Goal: Task Accomplishment & Management: Manage account settings

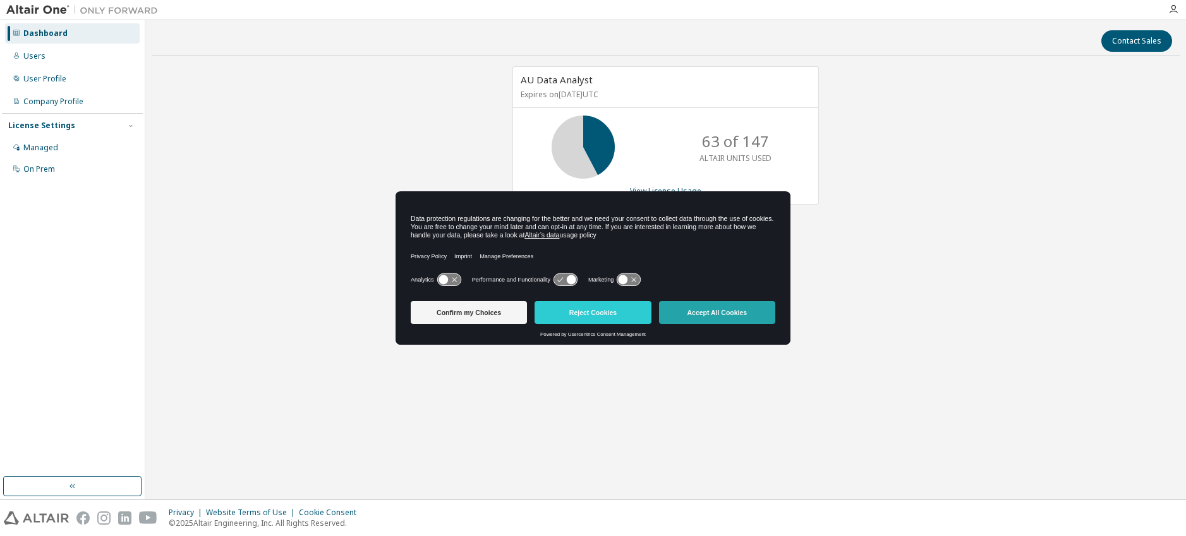
click at [727, 309] on button "Accept All Cookies" at bounding box center [717, 312] width 116 height 23
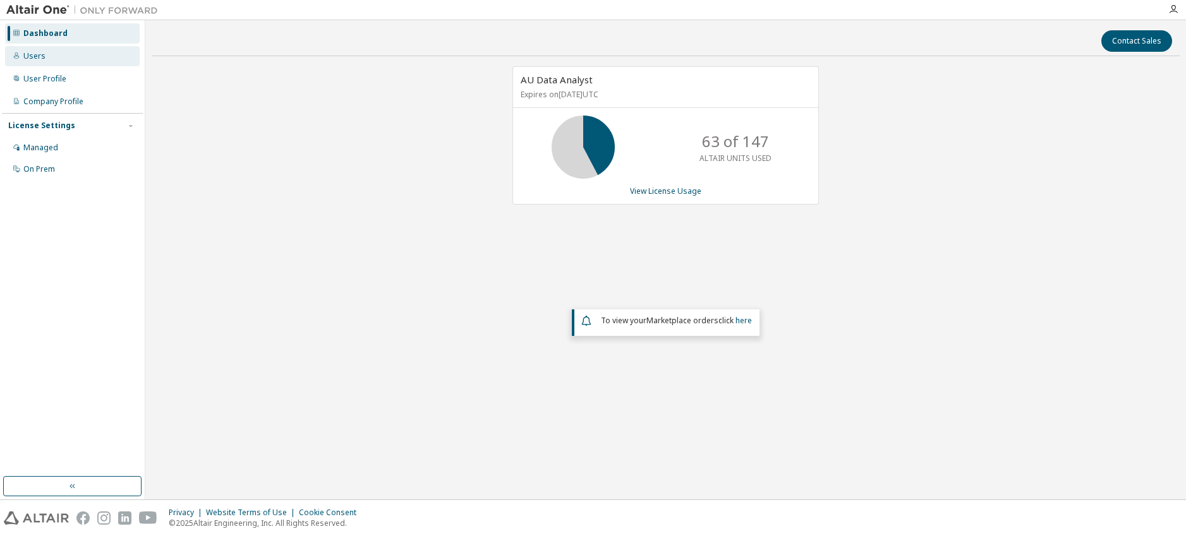
click at [52, 51] on div "Users" at bounding box center [72, 56] width 135 height 20
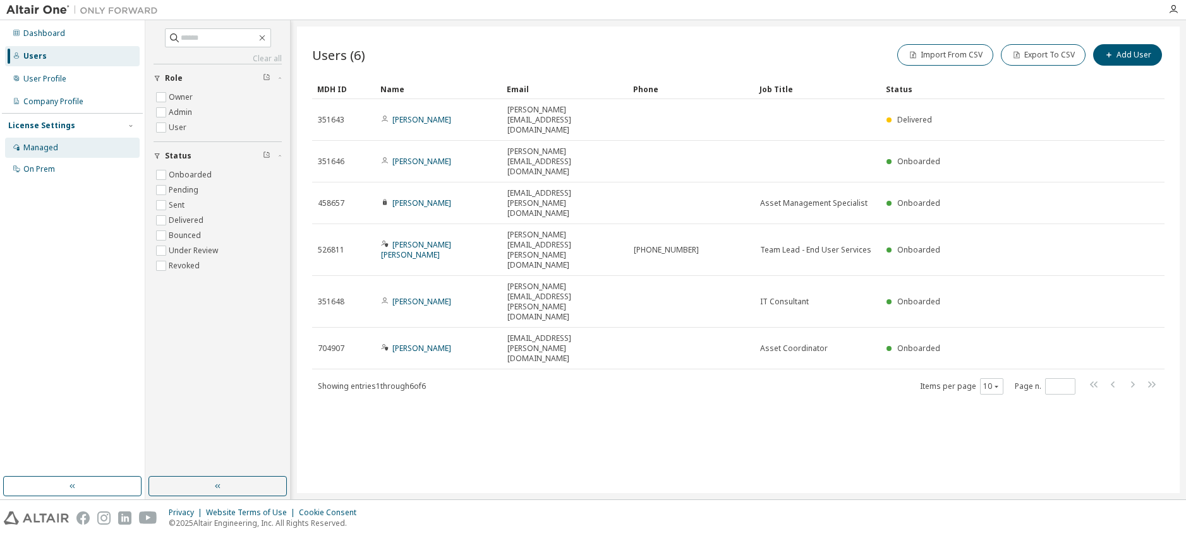
click at [47, 145] on div "Managed" at bounding box center [40, 148] width 35 height 10
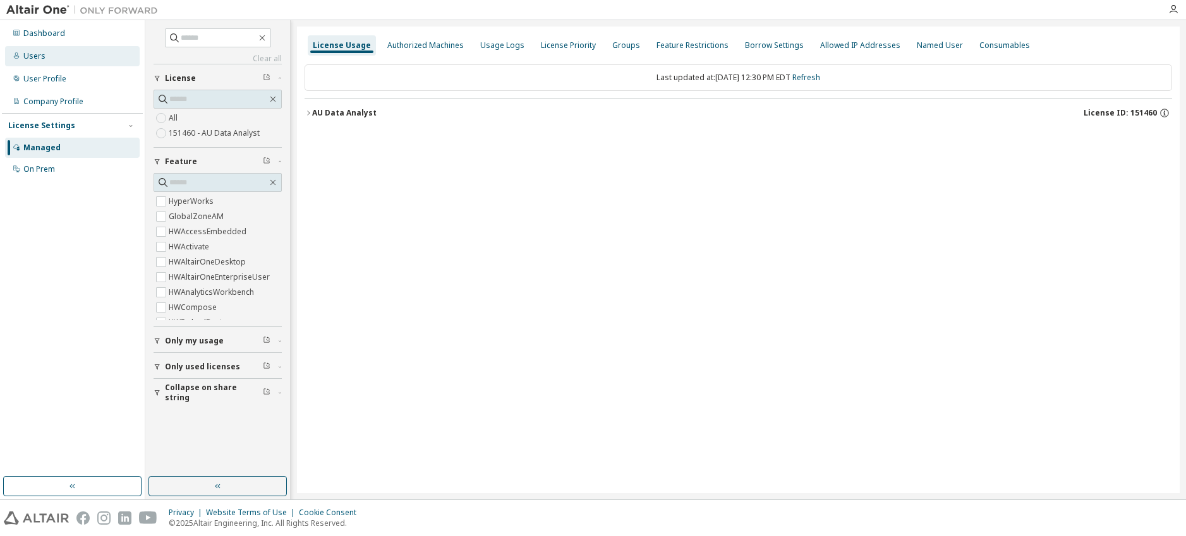
click at [37, 52] on div "Users" at bounding box center [34, 56] width 22 height 10
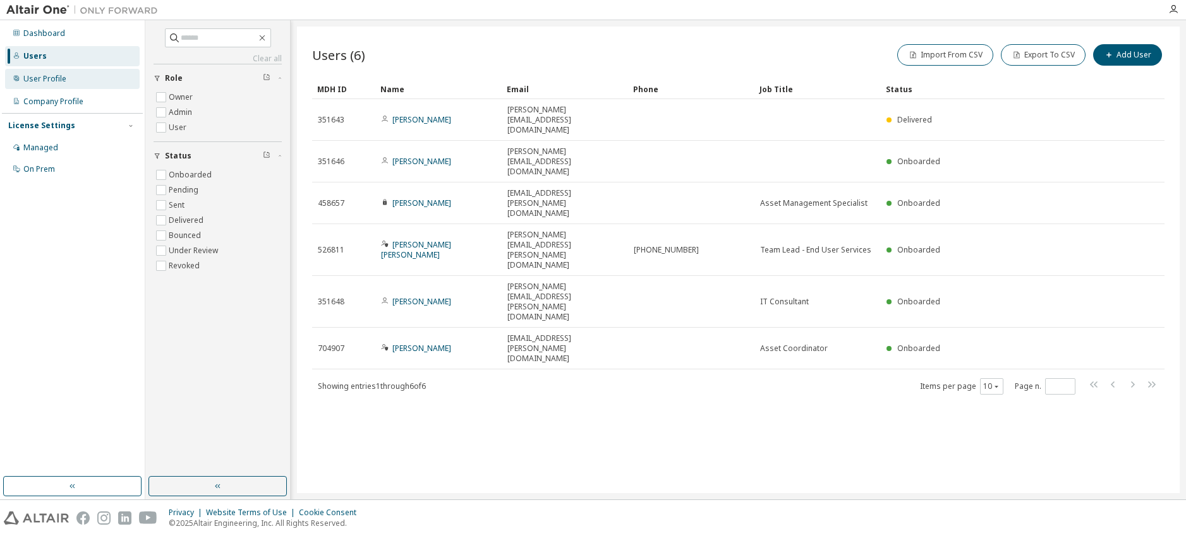
click at [58, 87] on div "User Profile" at bounding box center [72, 79] width 135 height 20
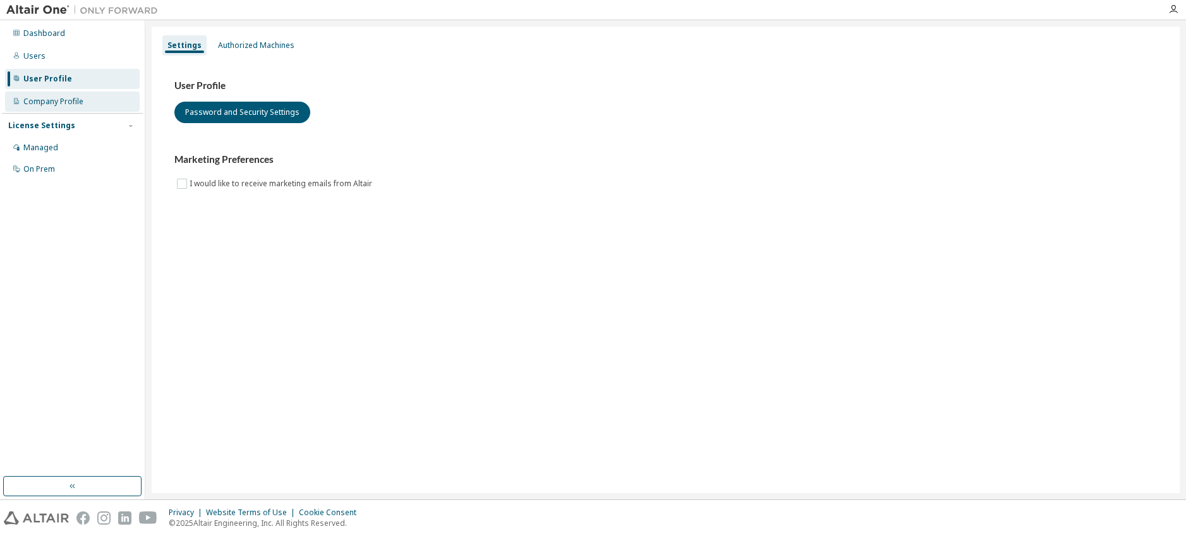
click at [57, 97] on div "Company Profile" at bounding box center [53, 102] width 60 height 10
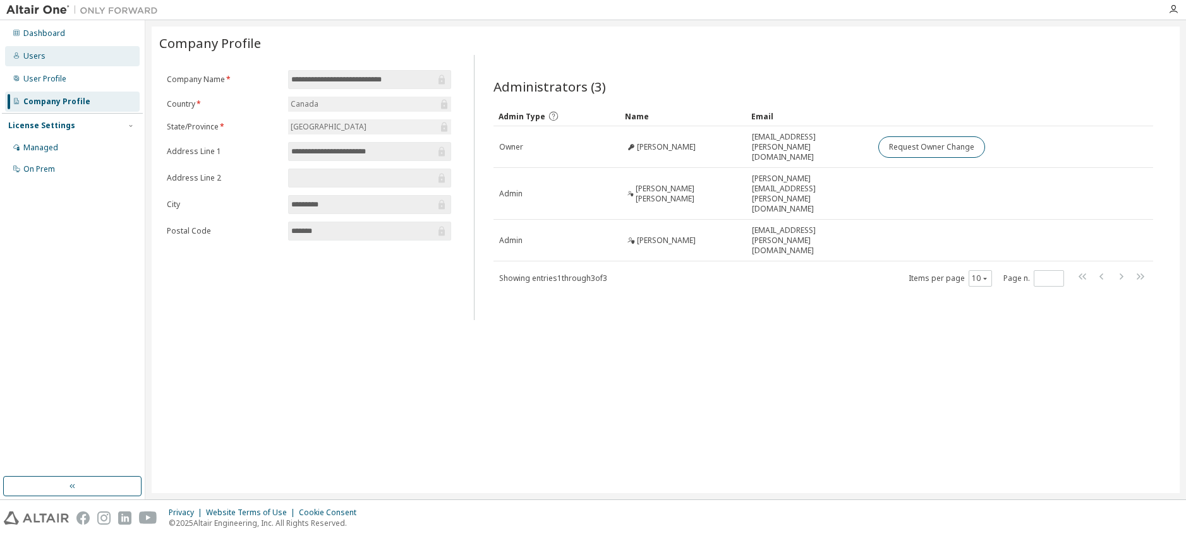
click at [75, 53] on div "Users" at bounding box center [72, 56] width 135 height 20
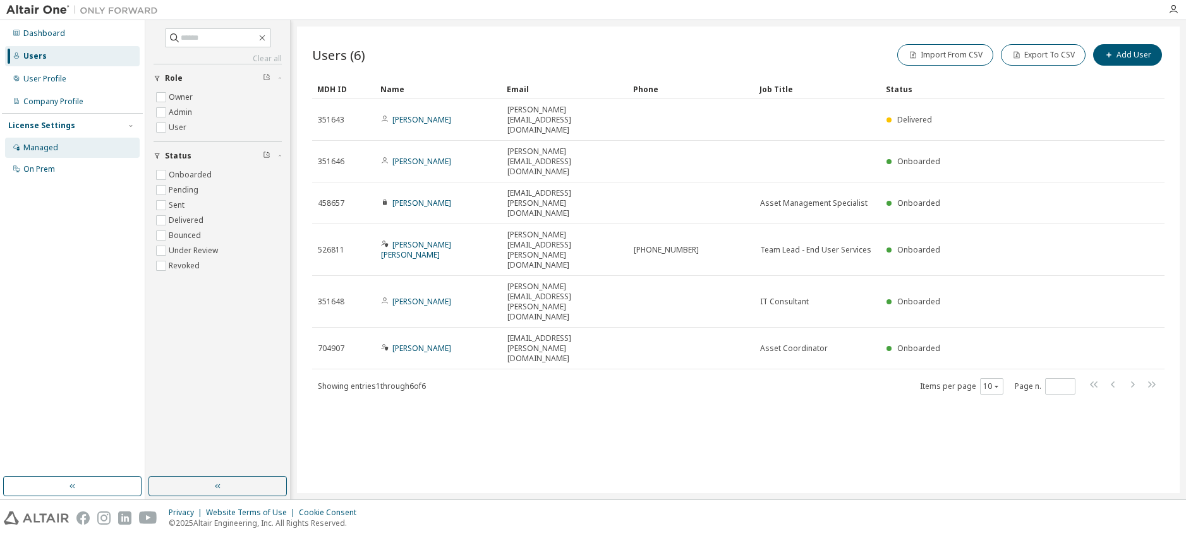
click at [57, 150] on div "Managed" at bounding box center [72, 148] width 135 height 20
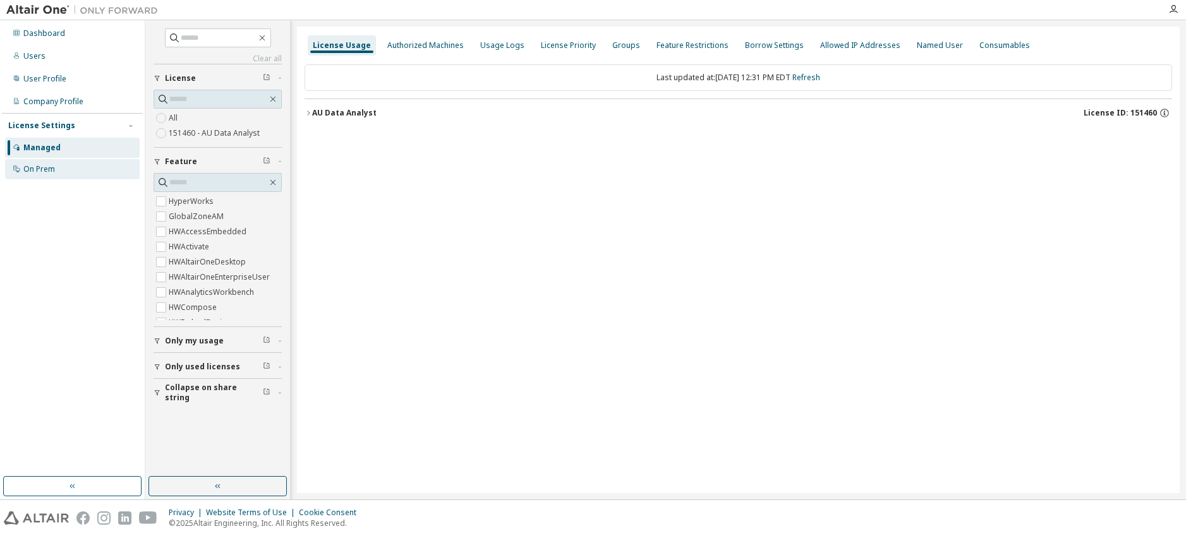
click at [51, 171] on div "On Prem" at bounding box center [39, 169] width 32 height 10
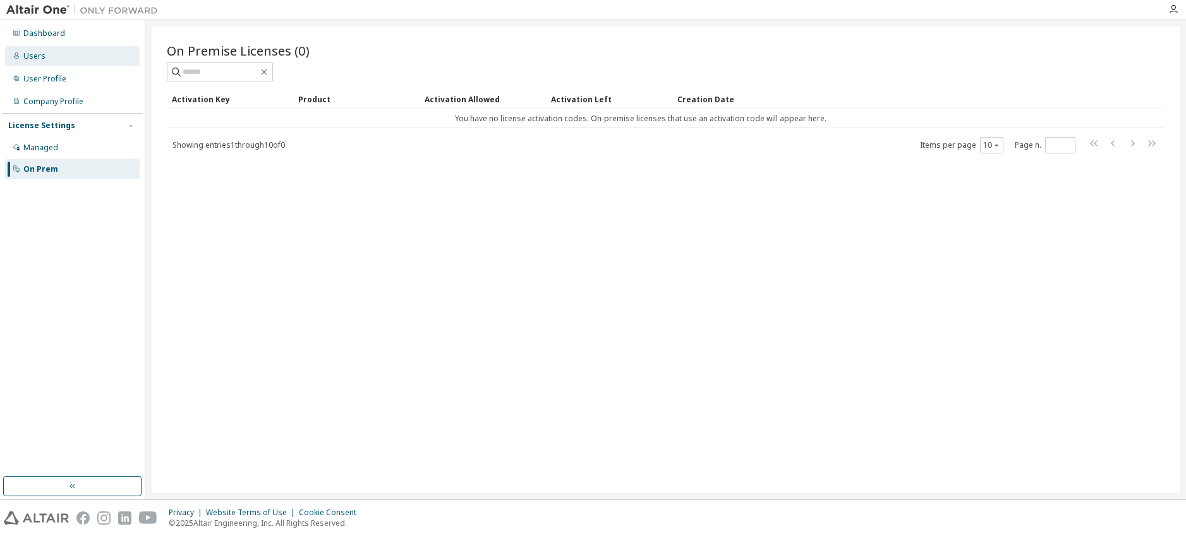
click at [70, 57] on div "Users" at bounding box center [72, 56] width 135 height 20
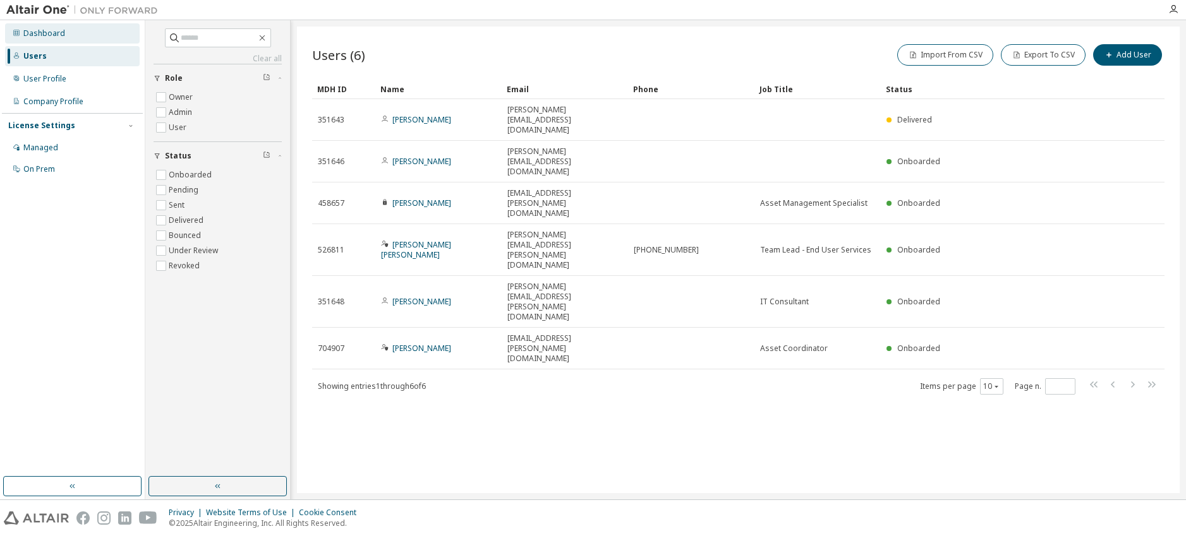
click at [75, 30] on div "Dashboard" at bounding box center [72, 33] width 135 height 20
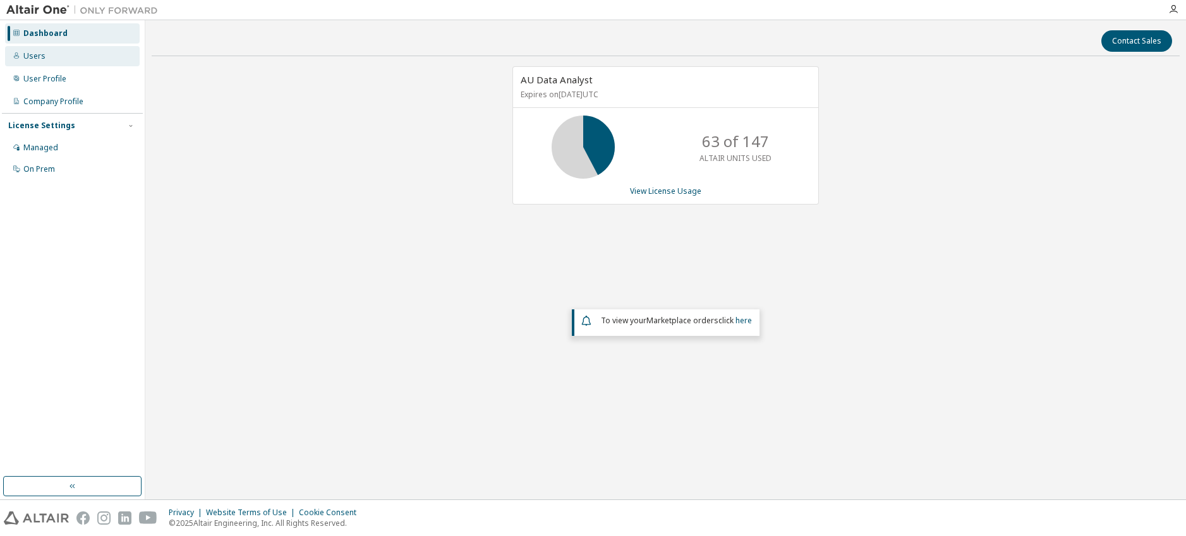
click at [59, 63] on div "Users" at bounding box center [72, 56] width 135 height 20
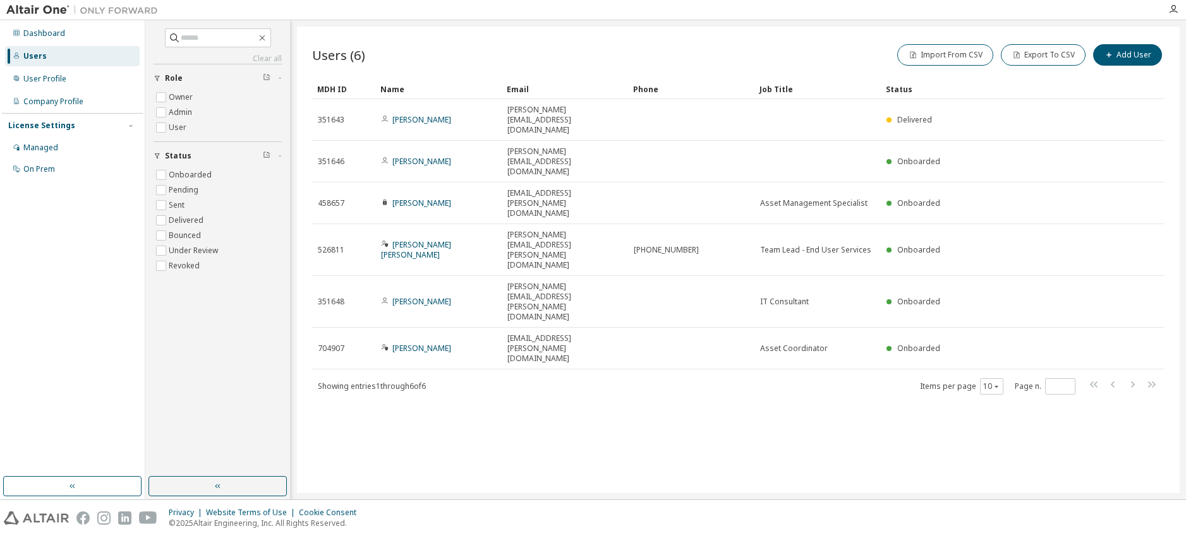
click at [1172, 3] on div at bounding box center [1172, 9] width 25 height 19
click at [1172, 8] on icon "button" at bounding box center [1173, 9] width 10 height 10
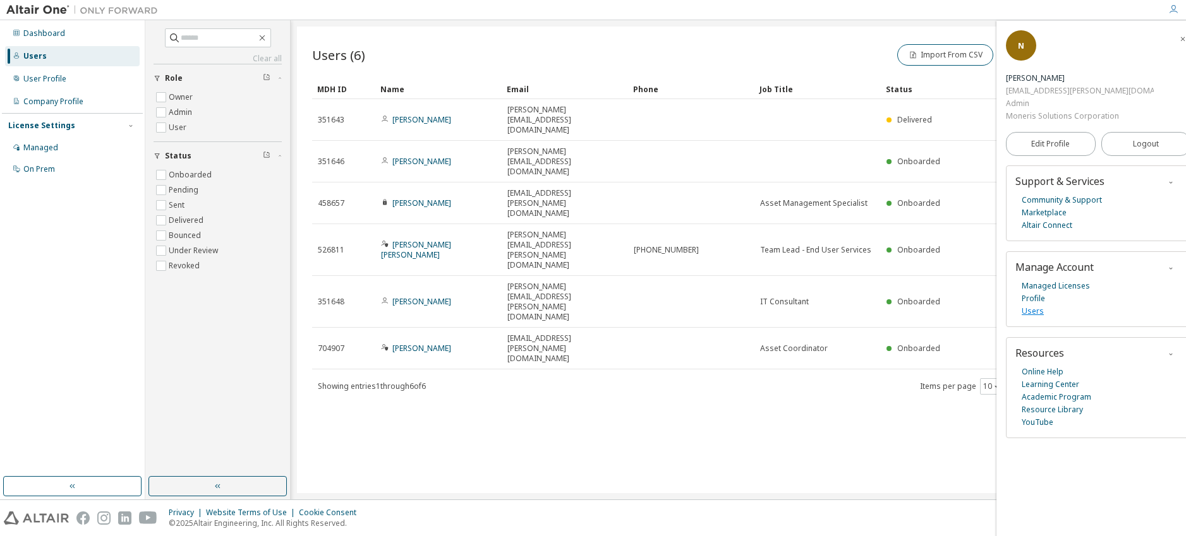
click at [1031, 305] on link "Users" at bounding box center [1032, 311] width 22 height 13
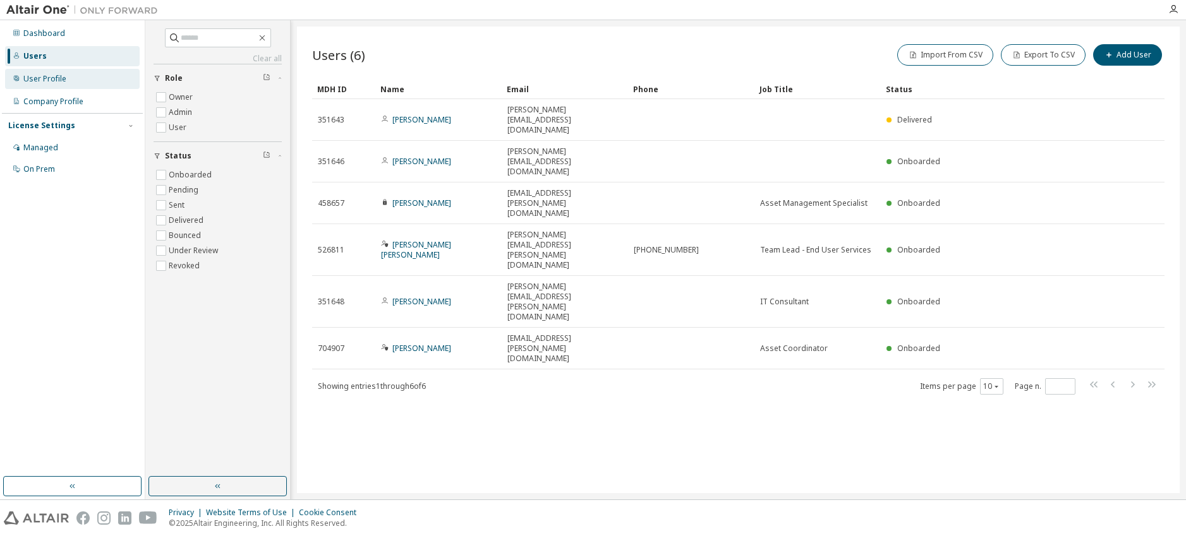
click at [75, 85] on div "User Profile" at bounding box center [72, 79] width 135 height 20
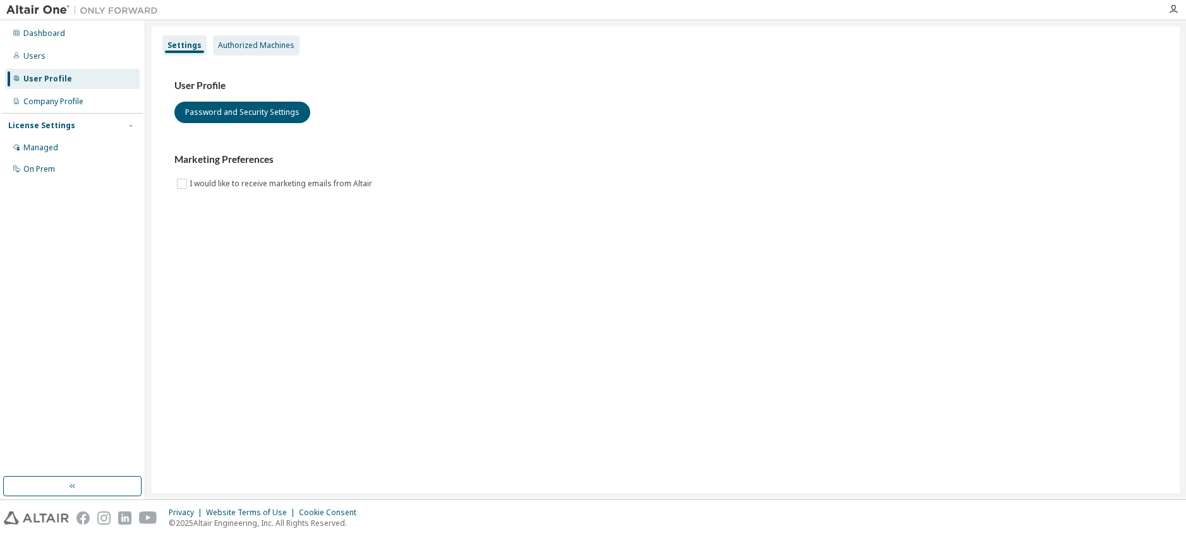
click at [275, 48] on div "Authorized Machines" at bounding box center [256, 45] width 76 height 10
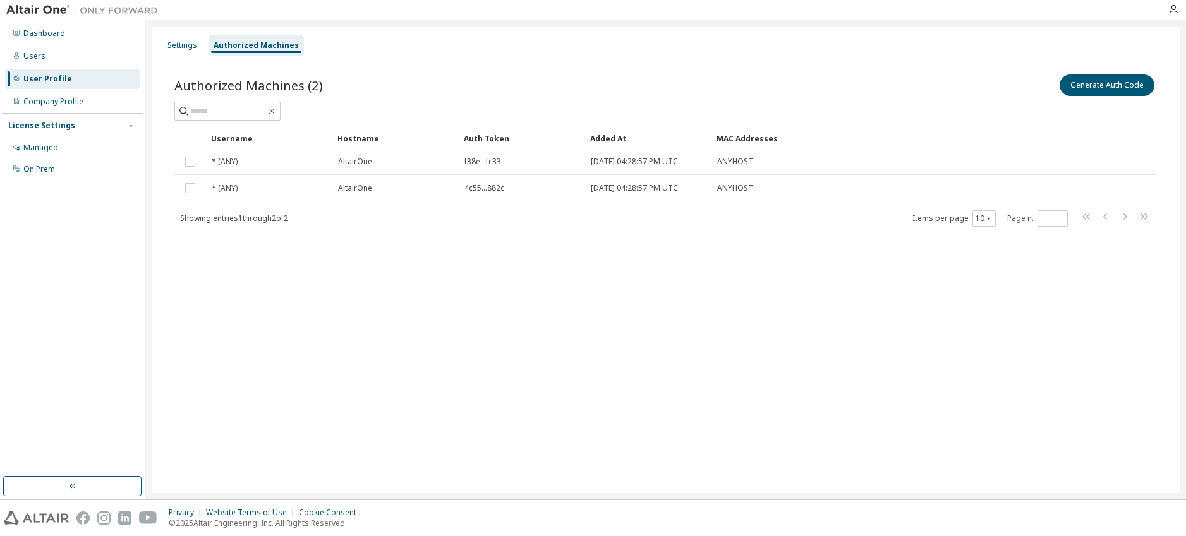
click at [805, 376] on div "Settings Authorized Machines Authorized Machines (2) Generate Auth Code Clear L…" at bounding box center [666, 260] width 1028 height 467
click at [1103, 84] on button "Generate Auth Code" at bounding box center [1106, 85] width 95 height 21
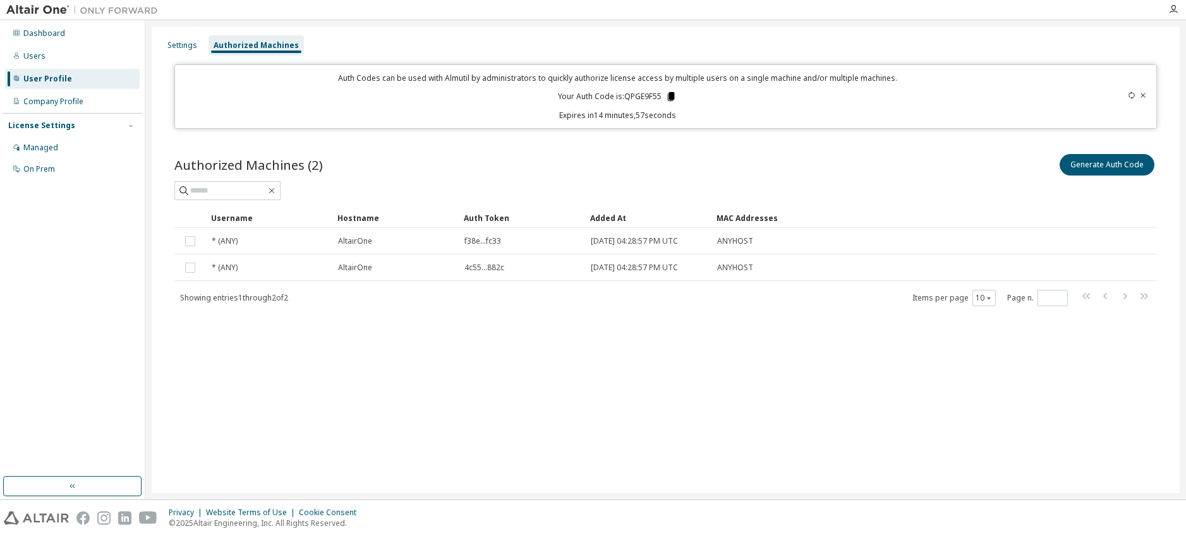
click at [671, 95] on icon at bounding box center [671, 96] width 7 height 9
click at [63, 148] on div "Managed" at bounding box center [72, 148] width 135 height 20
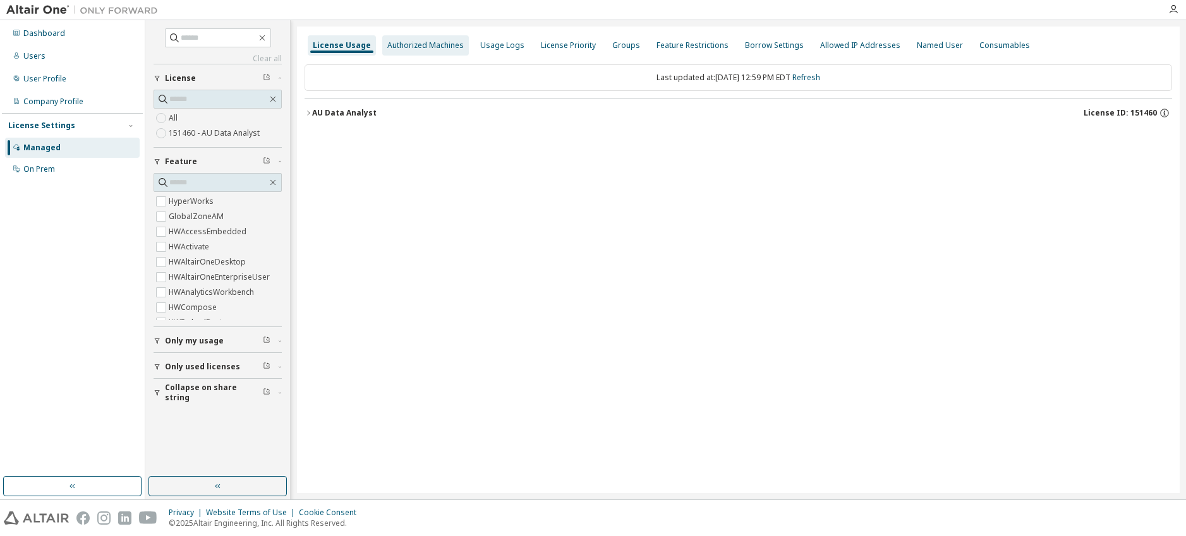
click at [424, 42] on div "Authorized Machines" at bounding box center [425, 45] width 76 height 10
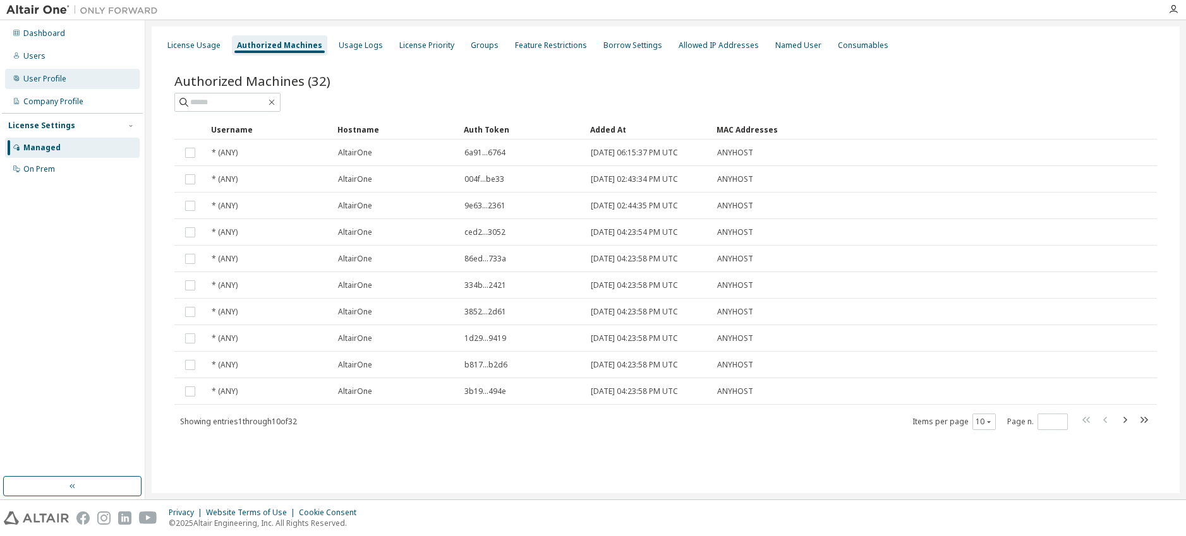
click at [63, 73] on div "User Profile" at bounding box center [72, 79] width 135 height 20
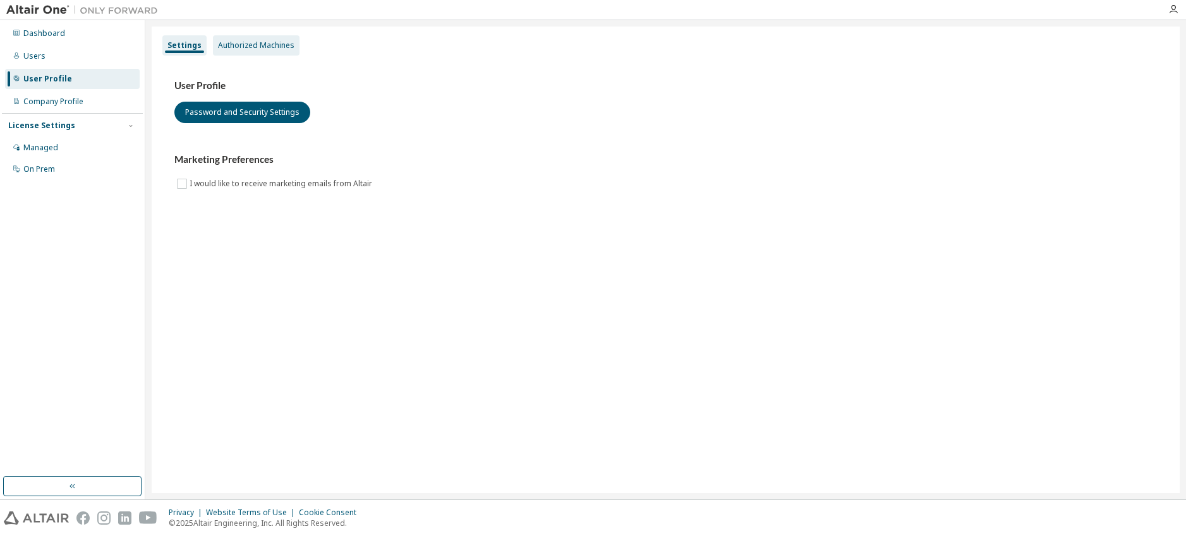
click at [254, 45] on div "Authorized Machines" at bounding box center [256, 45] width 76 height 10
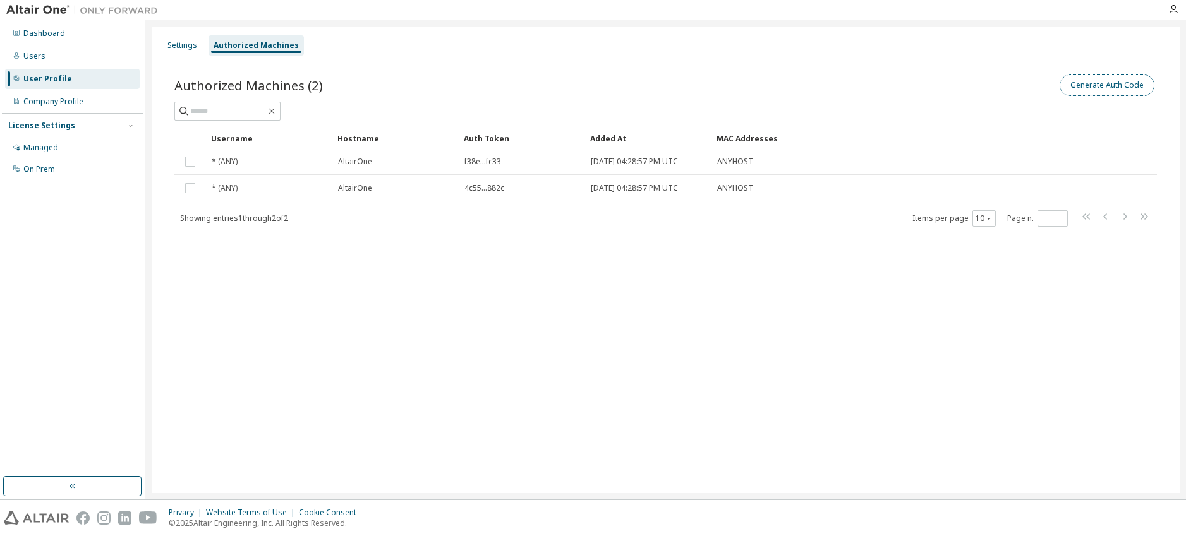
click at [1126, 88] on button "Generate Auth Code" at bounding box center [1106, 85] width 95 height 21
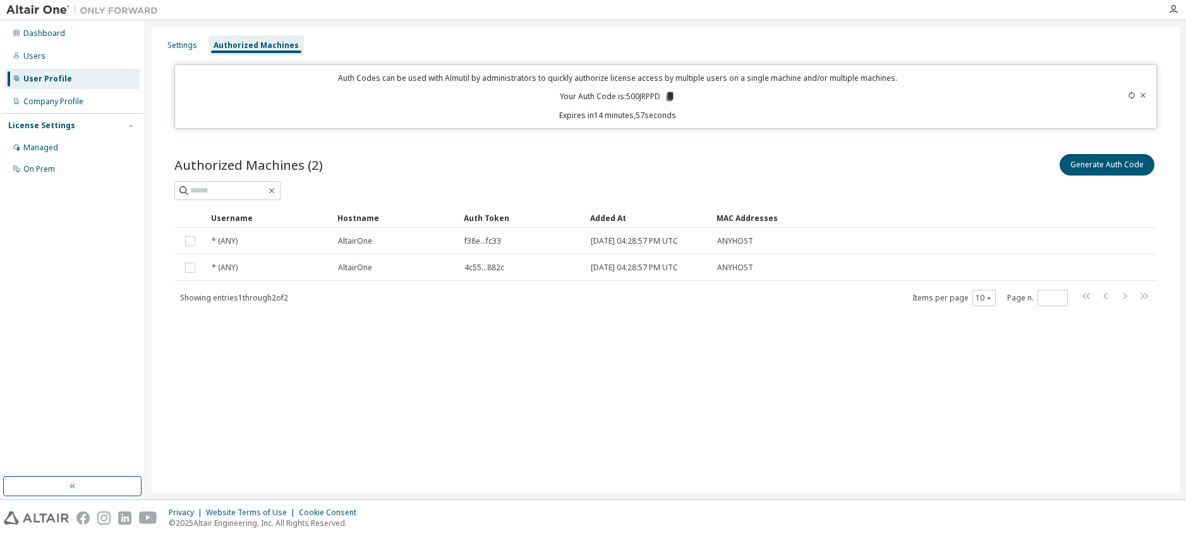
click at [668, 90] on div "Auth Codes can be used with Almutil by administrators to quickly authorize lice…" at bounding box center [617, 97] width 869 height 48
click at [669, 94] on icon at bounding box center [669, 96] width 7 height 9
click at [1143, 93] on icon at bounding box center [1143, 96] width 8 height 8
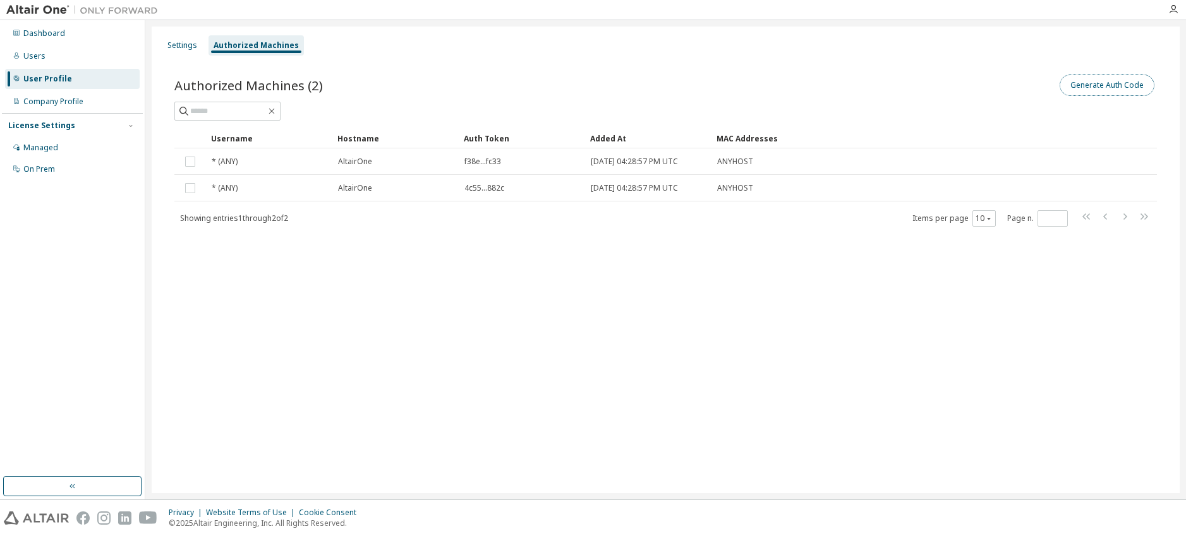
click at [1133, 90] on button "Generate Auth Code" at bounding box center [1106, 85] width 95 height 21
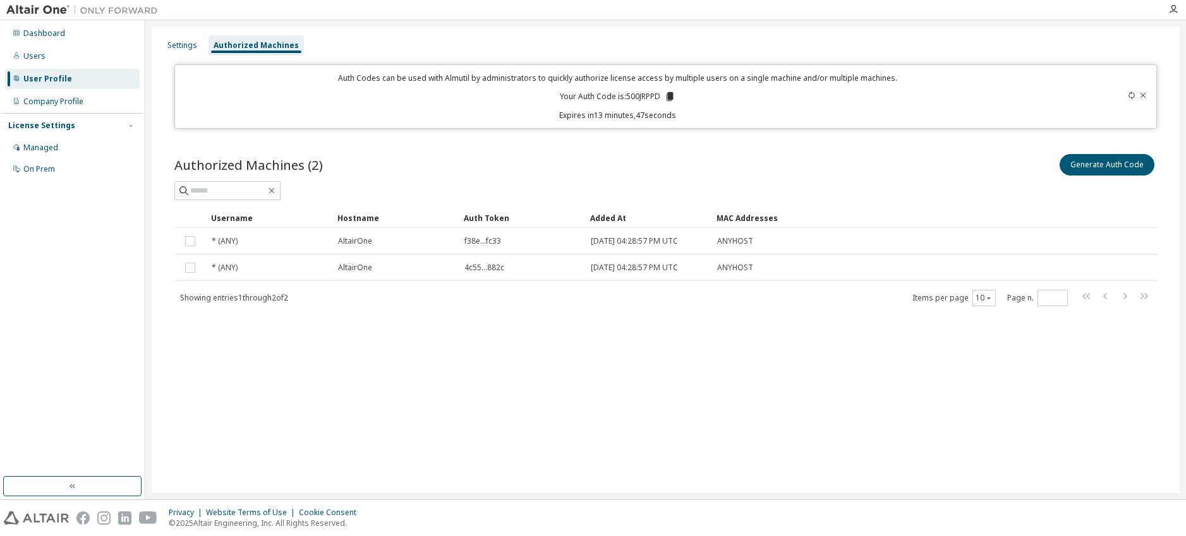
click at [1145, 92] on icon at bounding box center [1143, 96] width 8 height 8
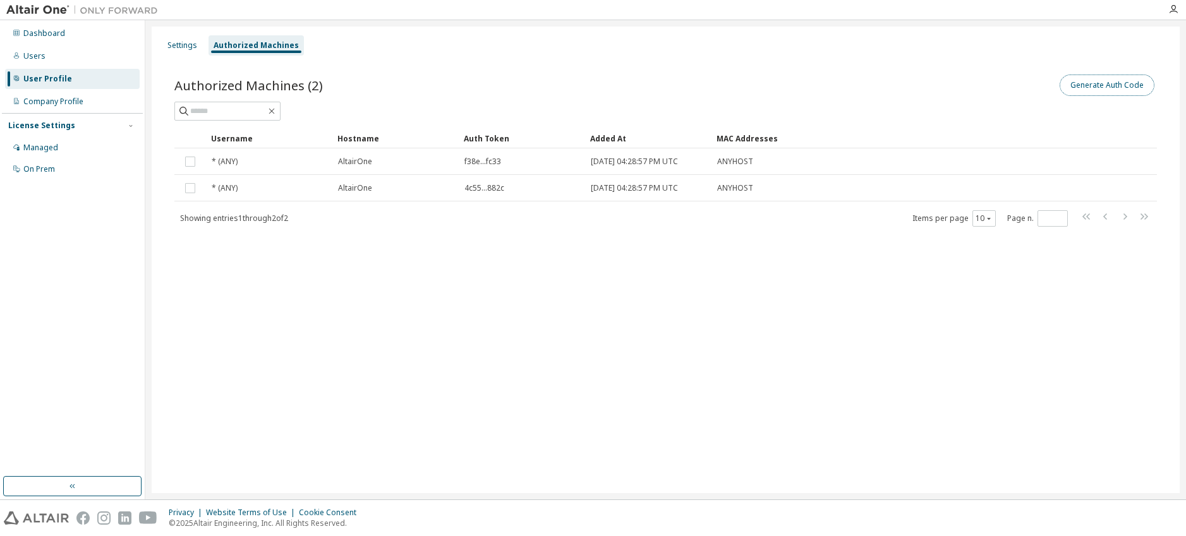
click at [1089, 79] on button "Generate Auth Code" at bounding box center [1106, 85] width 95 height 21
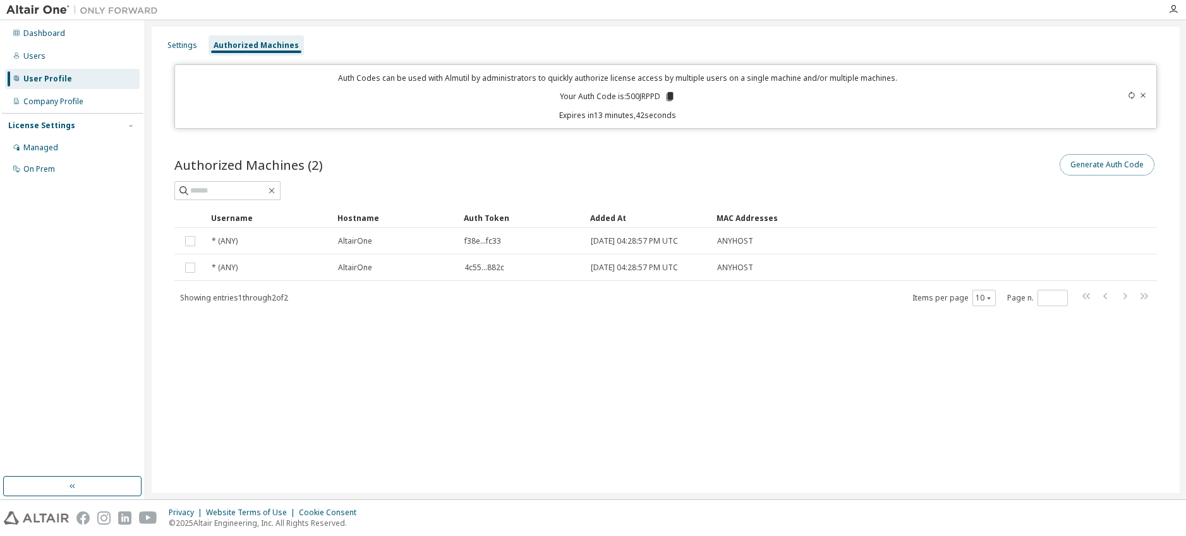
click at [1126, 171] on button "Generate Auth Code" at bounding box center [1106, 164] width 95 height 21
click at [1121, 161] on button "Generate Auth Code" at bounding box center [1106, 164] width 95 height 21
click at [1117, 160] on button "Generate Auth Code" at bounding box center [1106, 164] width 95 height 21
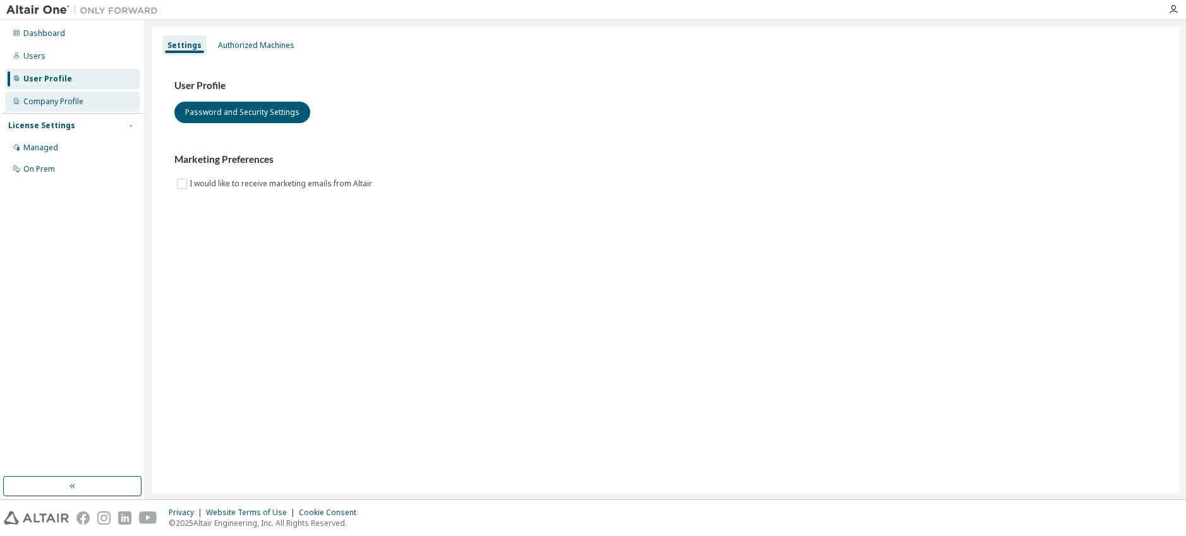
click at [42, 99] on div "Company Profile" at bounding box center [53, 102] width 60 height 10
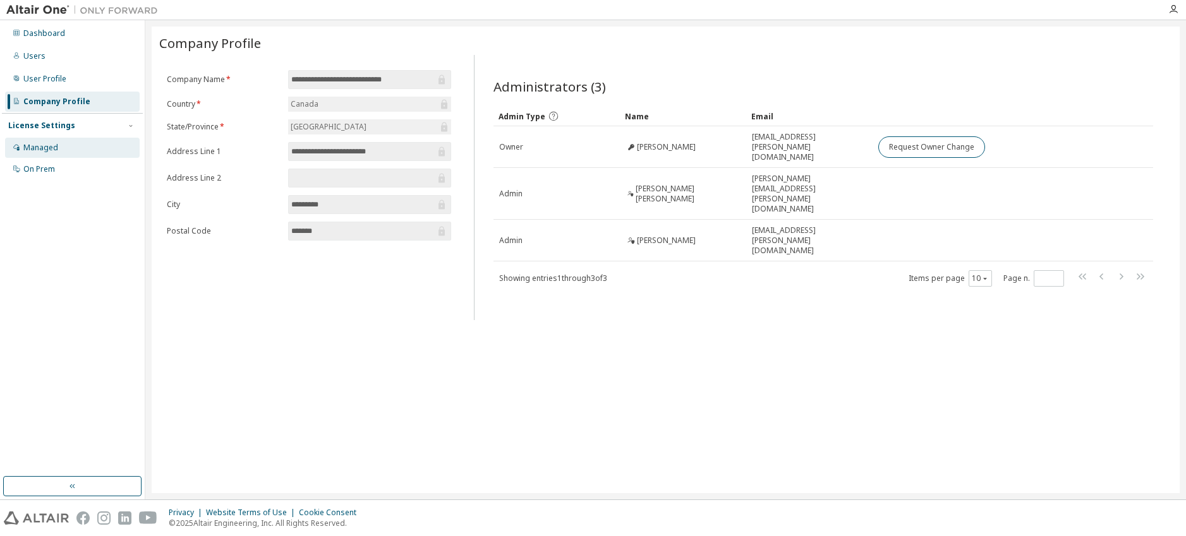
click at [52, 148] on div "Managed" at bounding box center [40, 148] width 35 height 10
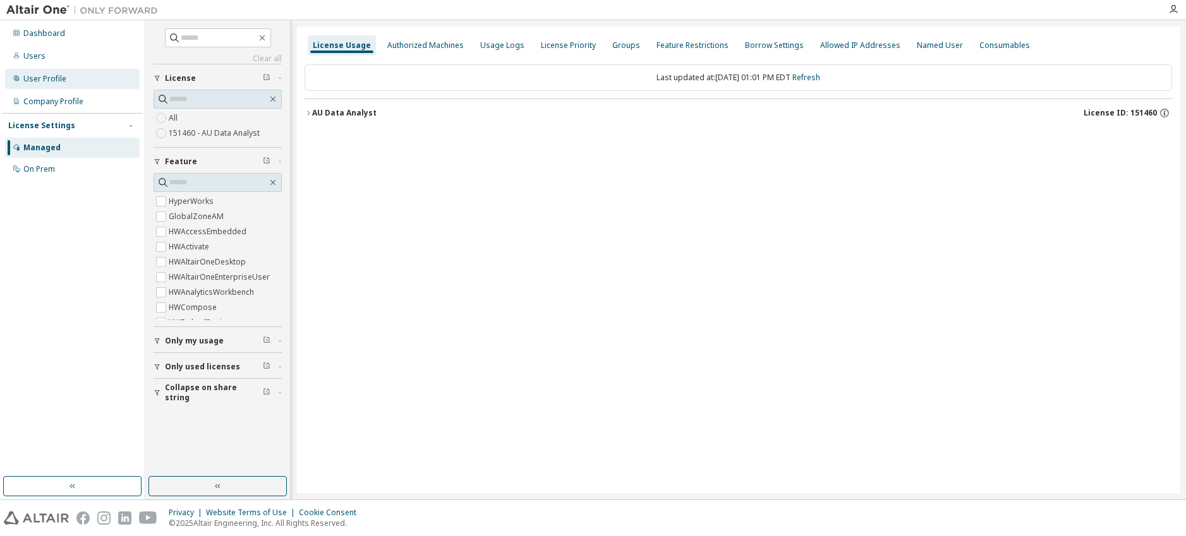
click at [54, 83] on div "User Profile" at bounding box center [44, 79] width 43 height 10
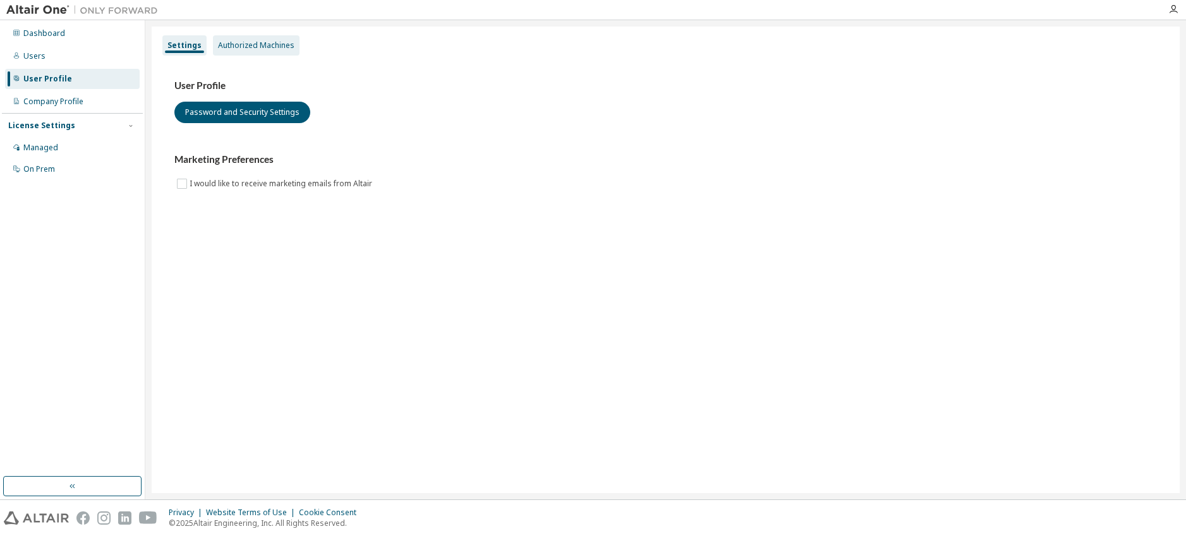
drag, startPoint x: 248, startPoint y: 47, endPoint x: 288, endPoint y: 54, distance: 40.5
click at [248, 46] on div "Authorized Machines" at bounding box center [256, 45] width 76 height 10
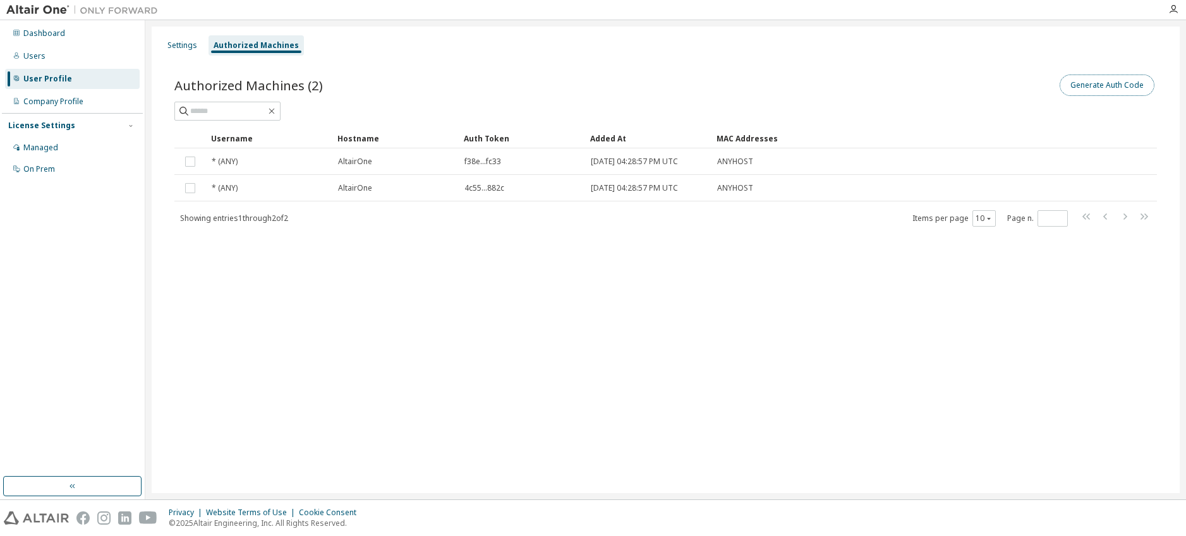
click at [1124, 88] on button "Generate Auth Code" at bounding box center [1106, 85] width 95 height 21
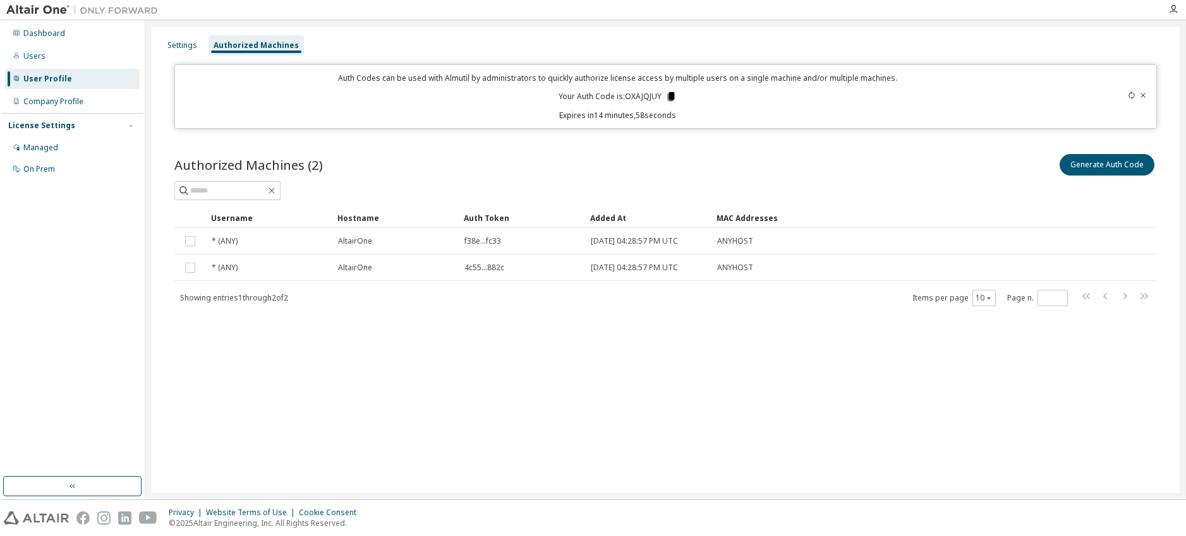
click at [672, 93] on icon at bounding box center [670, 96] width 7 height 9
click at [63, 59] on div "Users" at bounding box center [72, 56] width 135 height 20
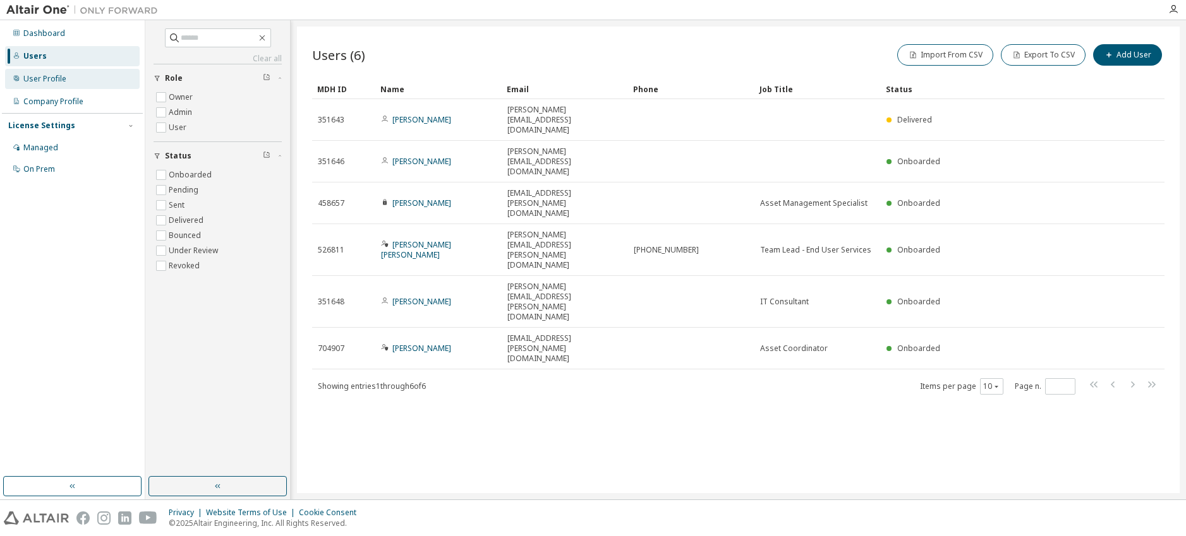
click at [56, 80] on div "User Profile" at bounding box center [44, 79] width 43 height 10
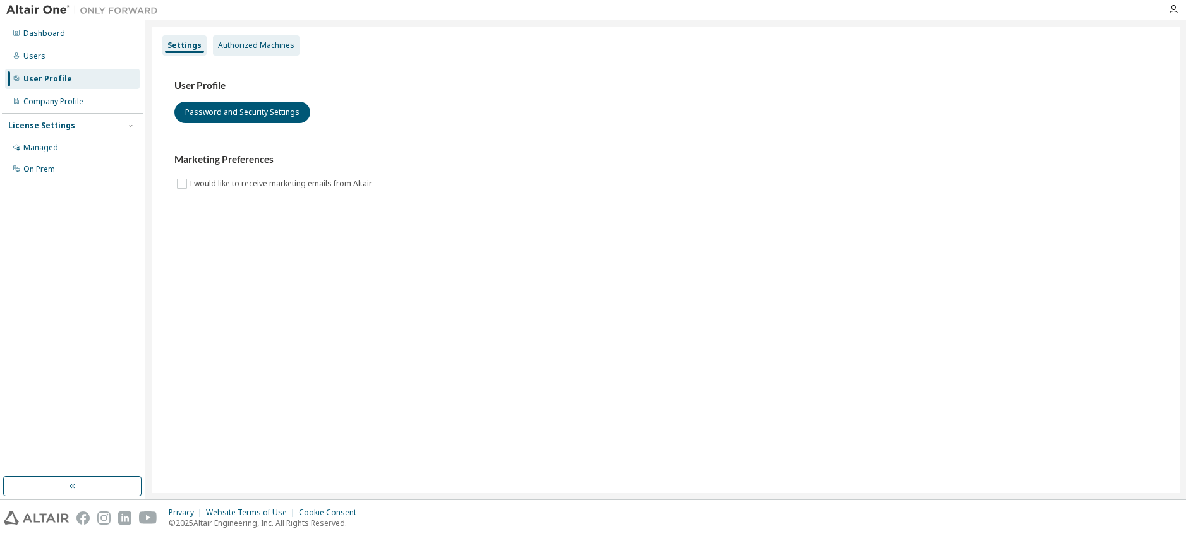
click at [284, 51] on div "Authorized Machines" at bounding box center [256, 45] width 87 height 20
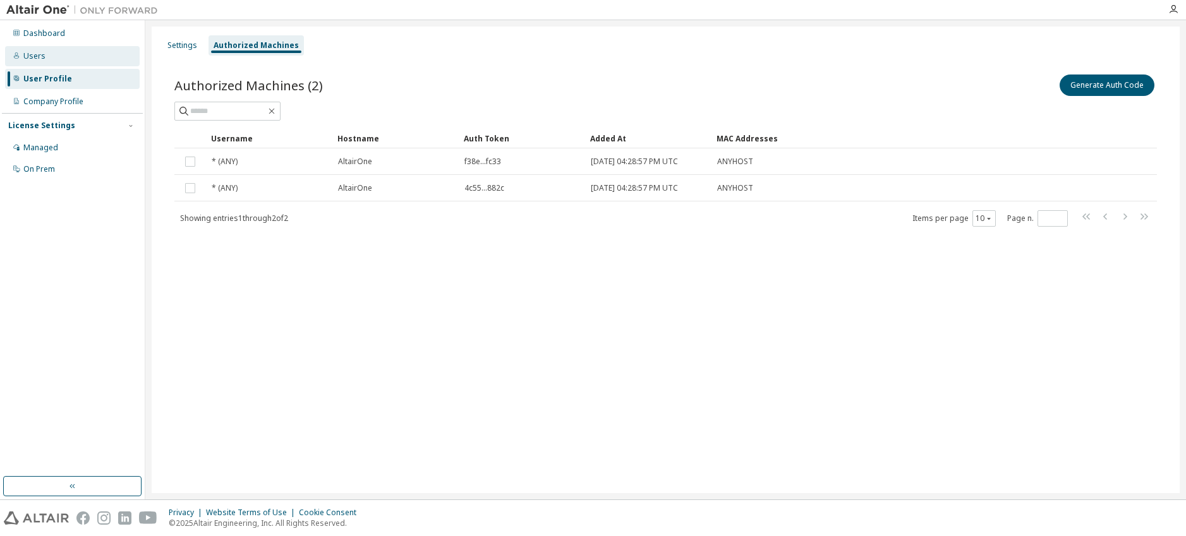
click at [59, 56] on div "Users" at bounding box center [72, 56] width 135 height 20
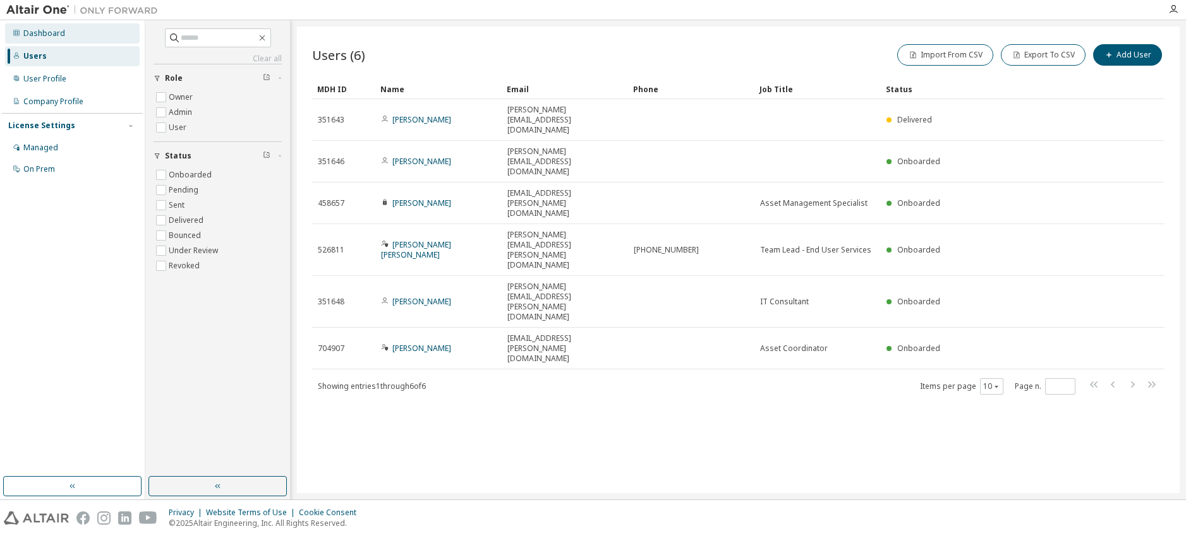
click at [64, 36] on div "Dashboard" at bounding box center [72, 33] width 135 height 20
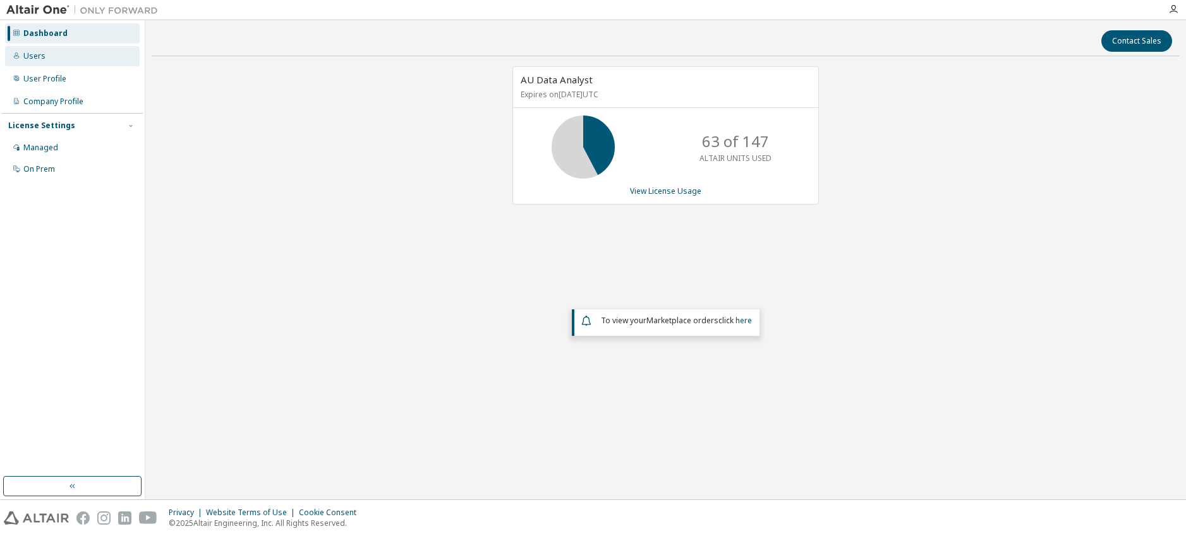
click at [49, 57] on div "Users" at bounding box center [72, 56] width 135 height 20
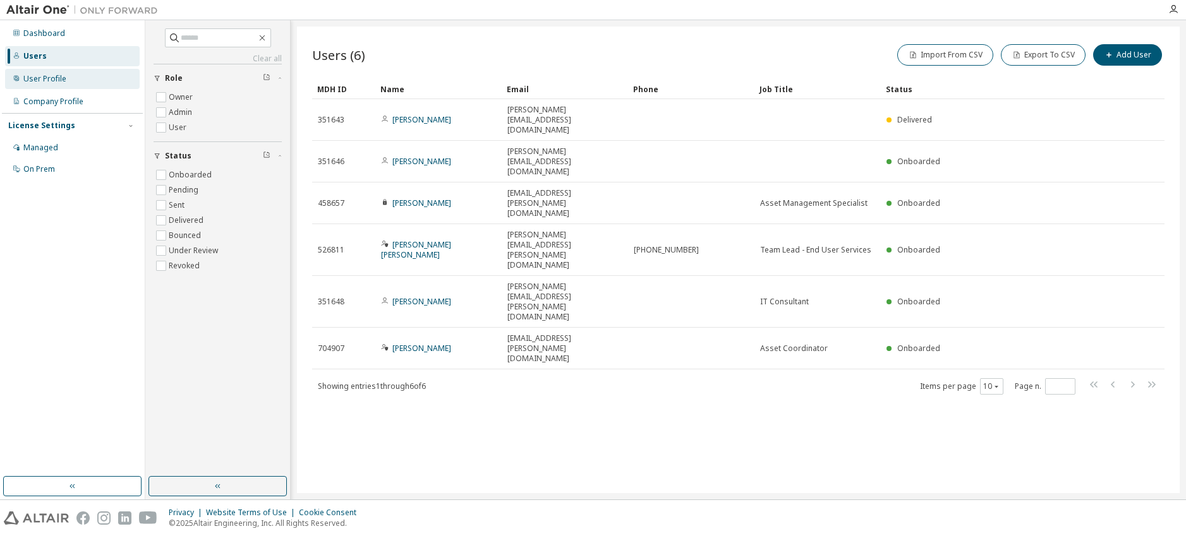
click at [61, 83] on div "User Profile" at bounding box center [44, 79] width 43 height 10
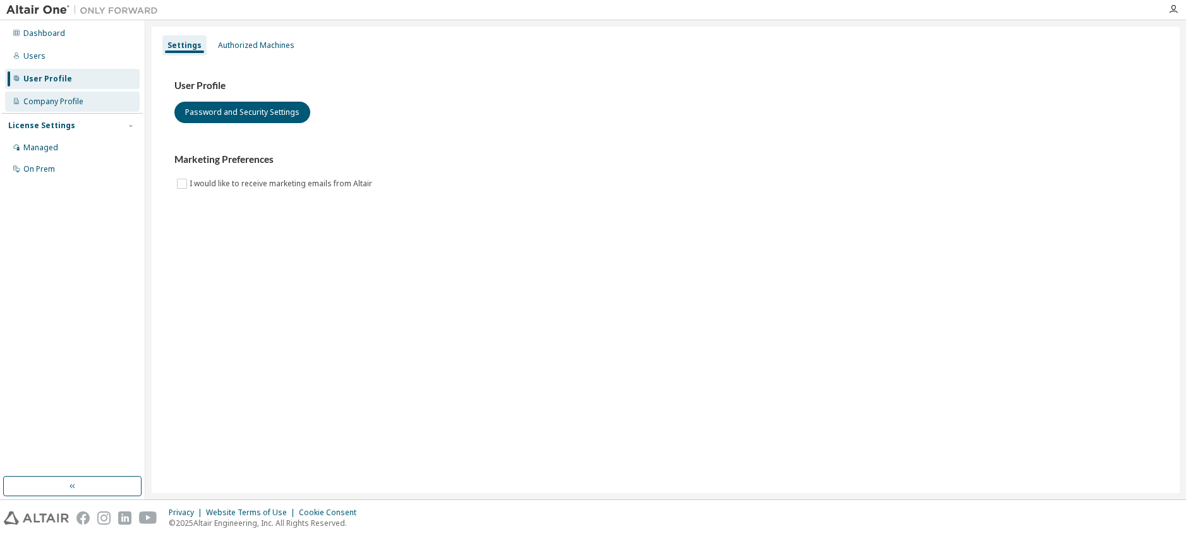
click at [62, 97] on div "Company Profile" at bounding box center [53, 102] width 60 height 10
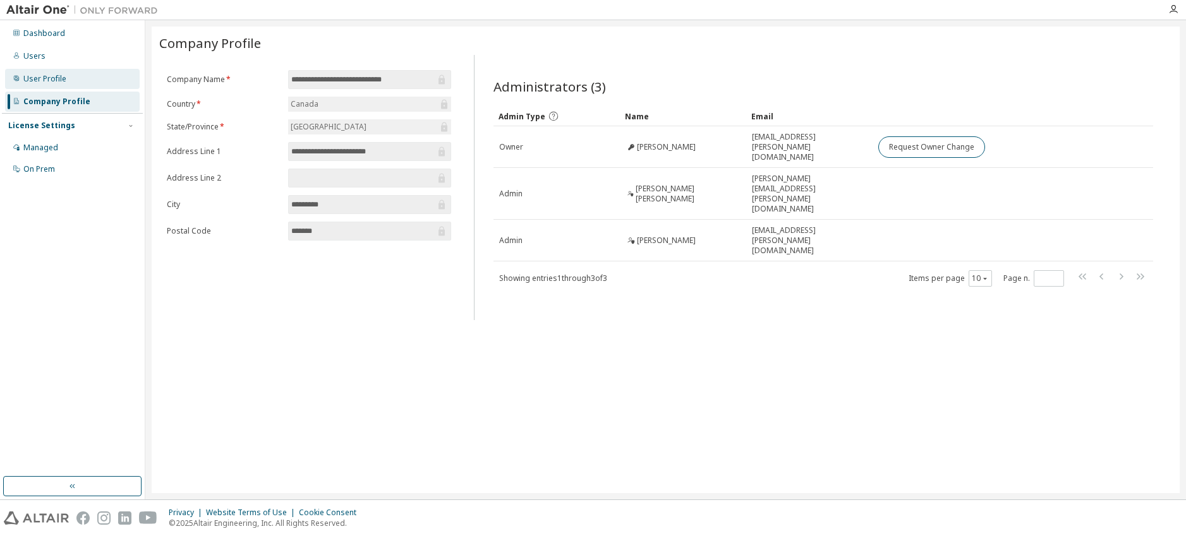
click at [52, 83] on div "User Profile" at bounding box center [44, 79] width 43 height 10
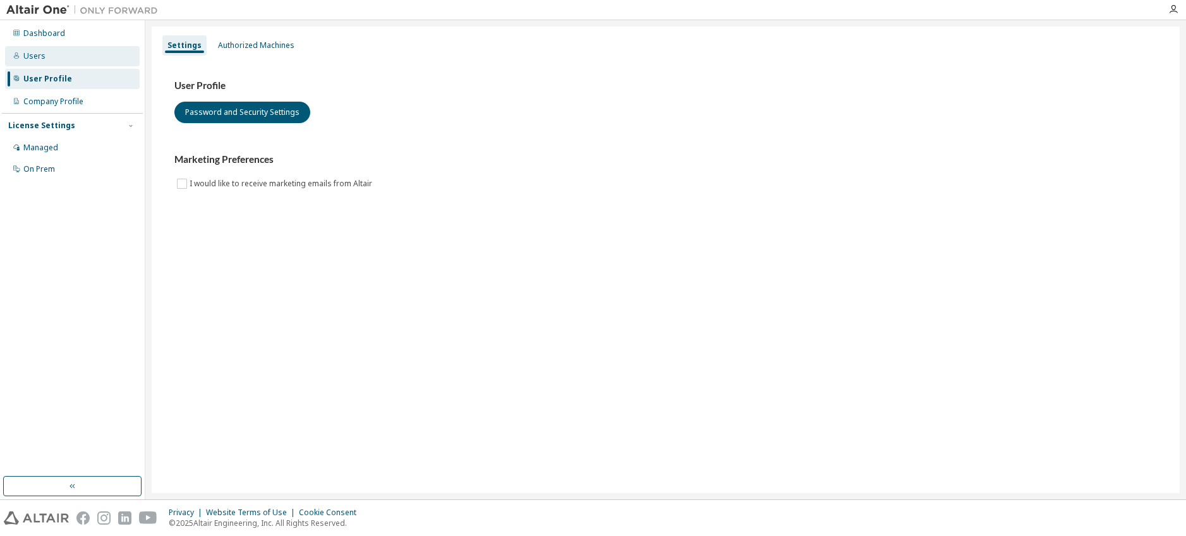
click at [51, 61] on div "Users" at bounding box center [72, 56] width 135 height 20
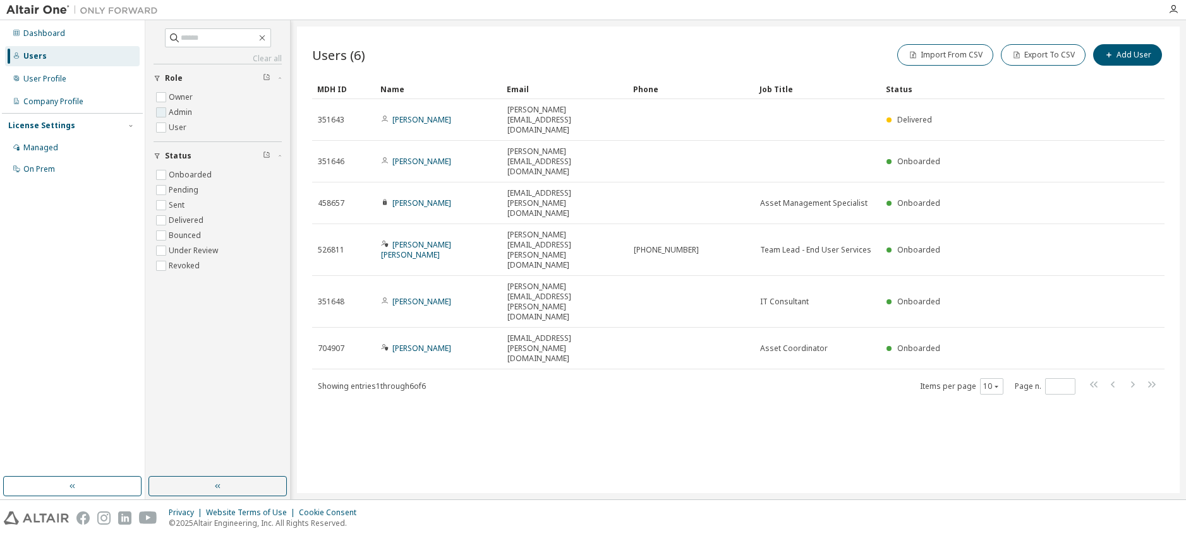
click at [178, 111] on label "Admin" at bounding box center [182, 112] width 26 height 15
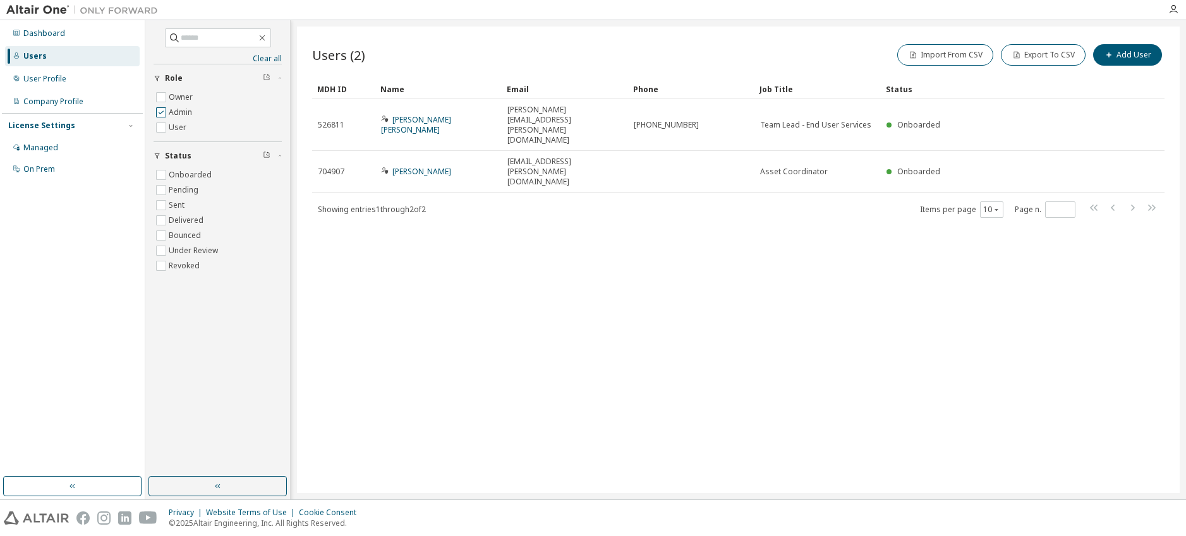
click at [178, 111] on label "Admin" at bounding box center [182, 112] width 26 height 15
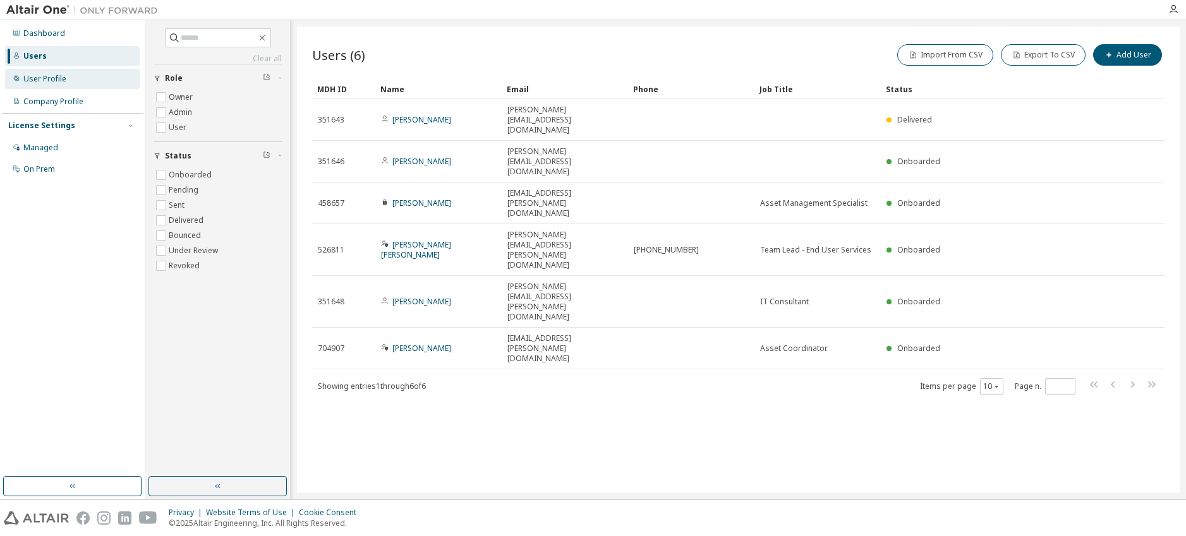
click at [65, 81] on div "User Profile" at bounding box center [72, 79] width 135 height 20
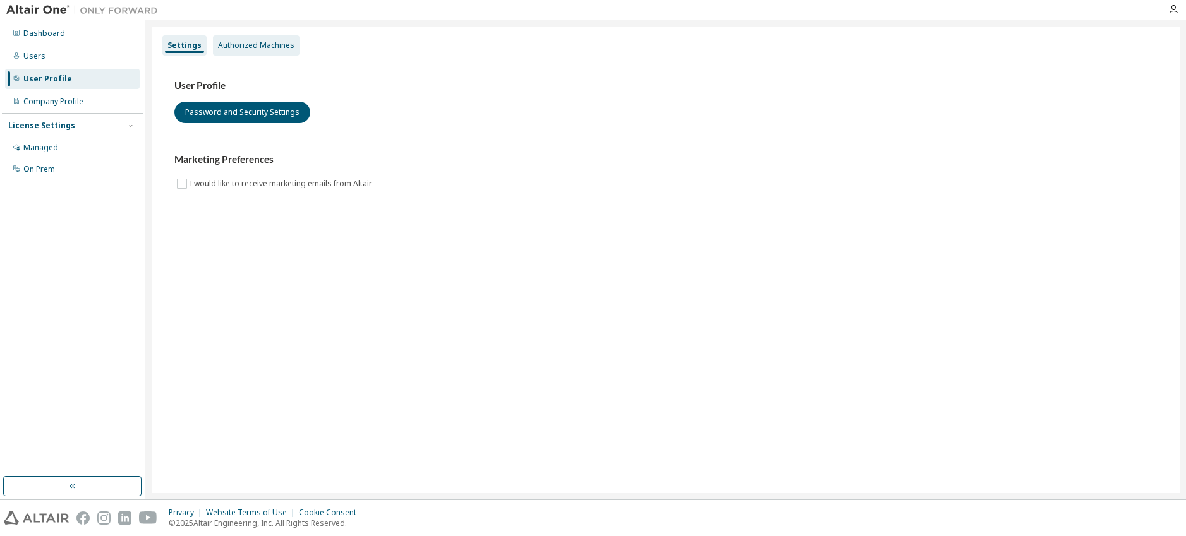
click at [271, 49] on div "Authorized Machines" at bounding box center [256, 45] width 76 height 10
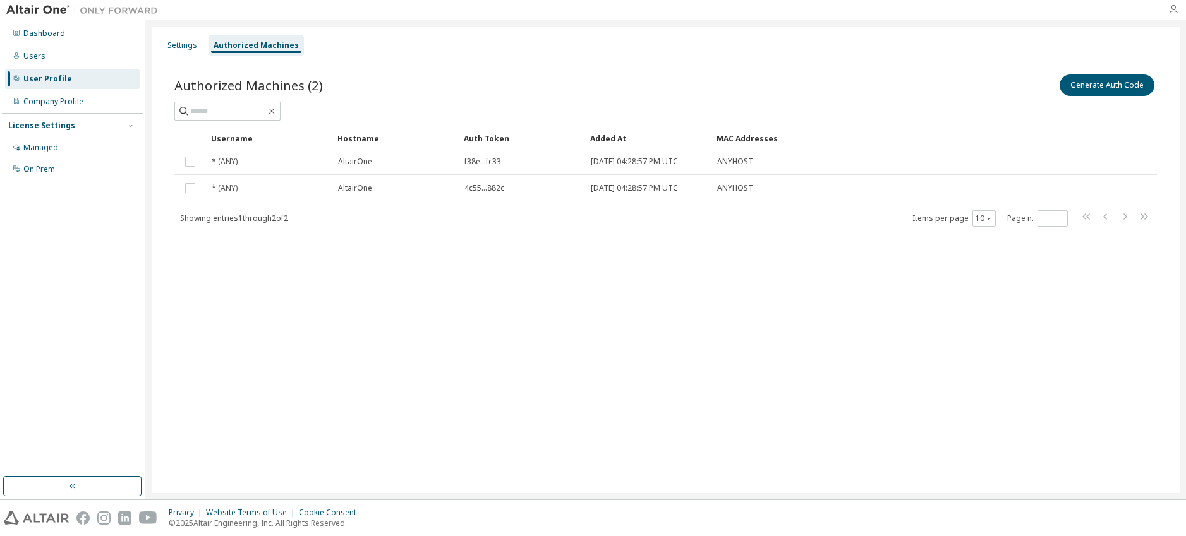
click at [1173, 7] on icon "button" at bounding box center [1173, 9] width 10 height 10
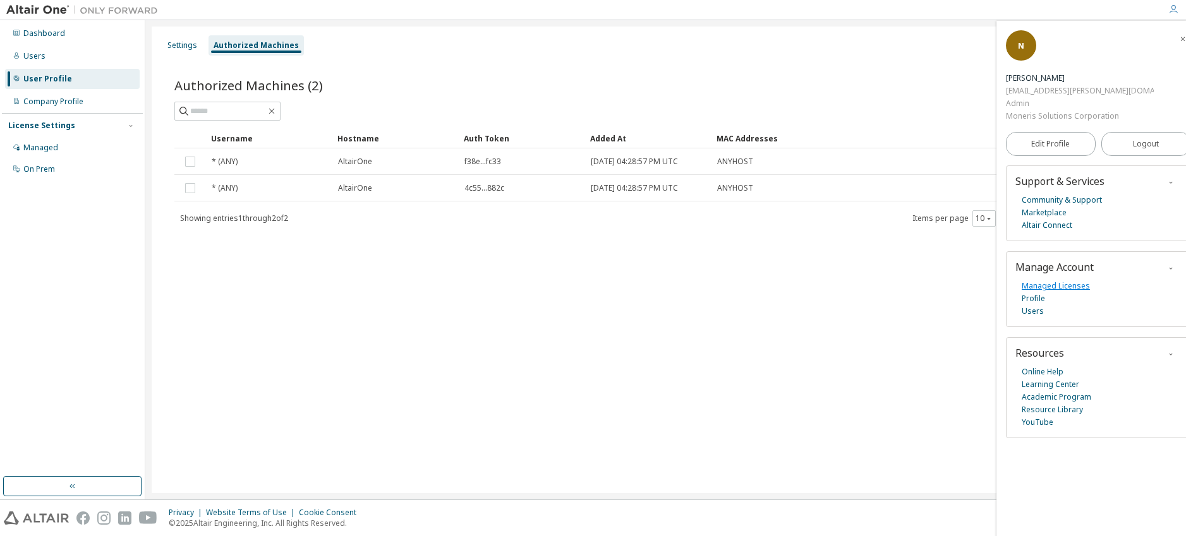
click at [1049, 280] on link "Managed Licenses" at bounding box center [1055, 286] width 68 height 13
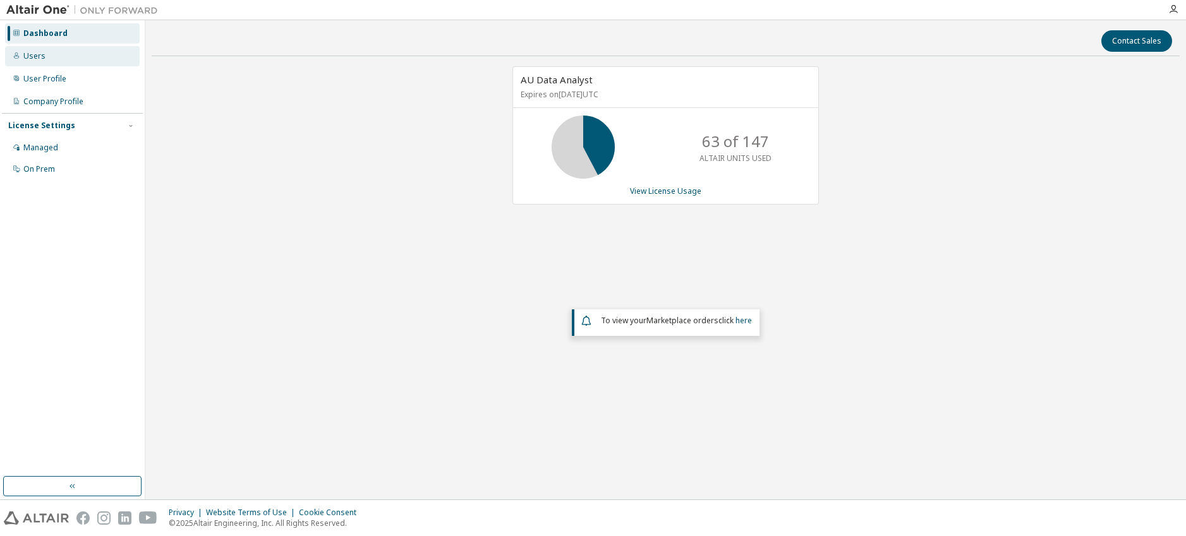
click at [62, 63] on div "Users" at bounding box center [72, 56] width 135 height 20
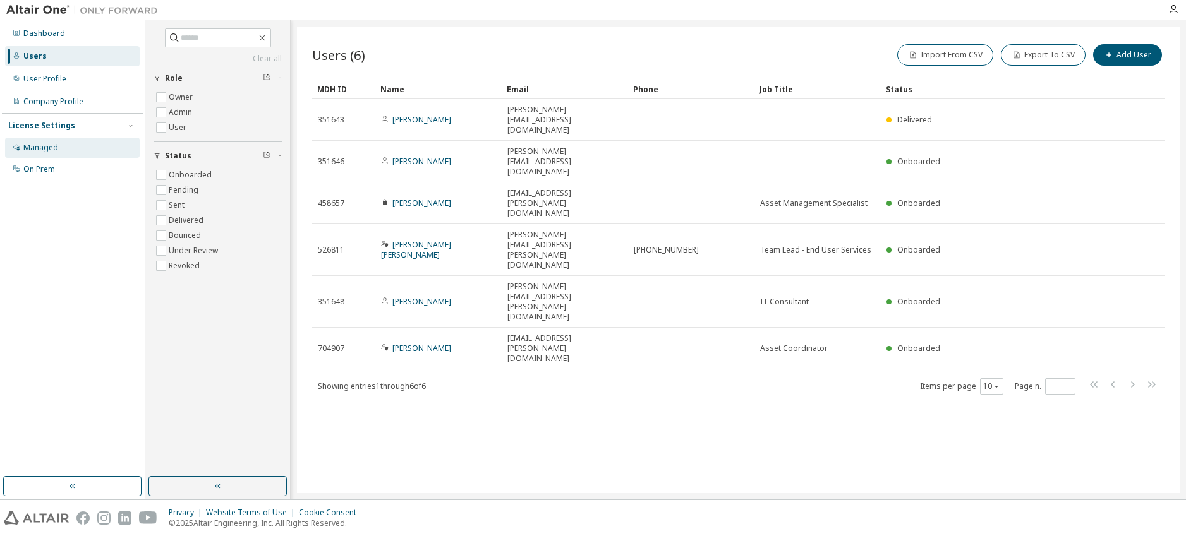
click at [61, 152] on div "Managed" at bounding box center [72, 148] width 135 height 20
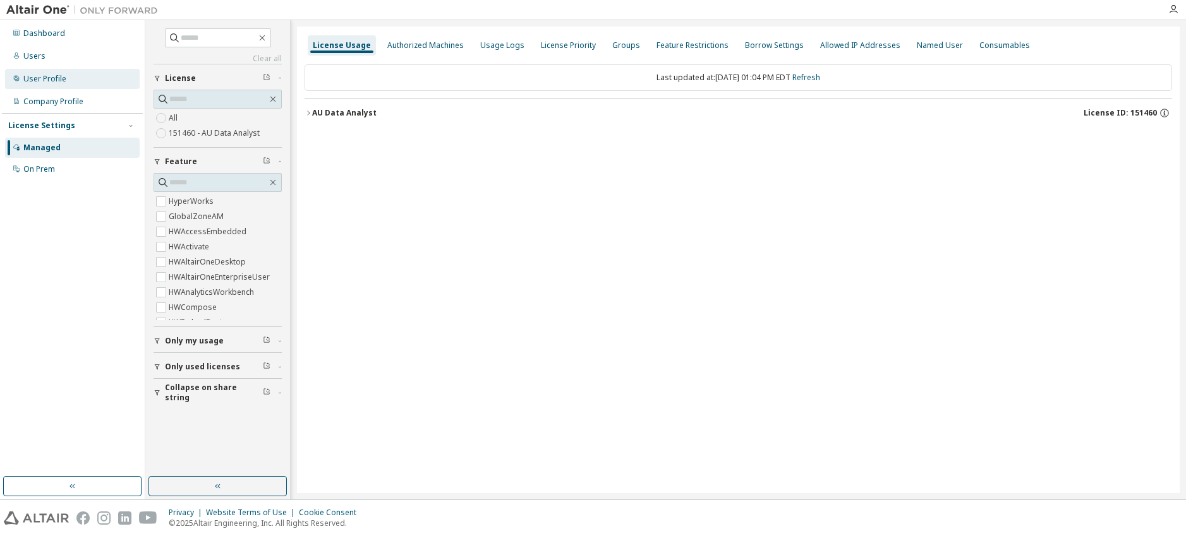
click at [71, 78] on div "User Profile" at bounding box center [72, 79] width 135 height 20
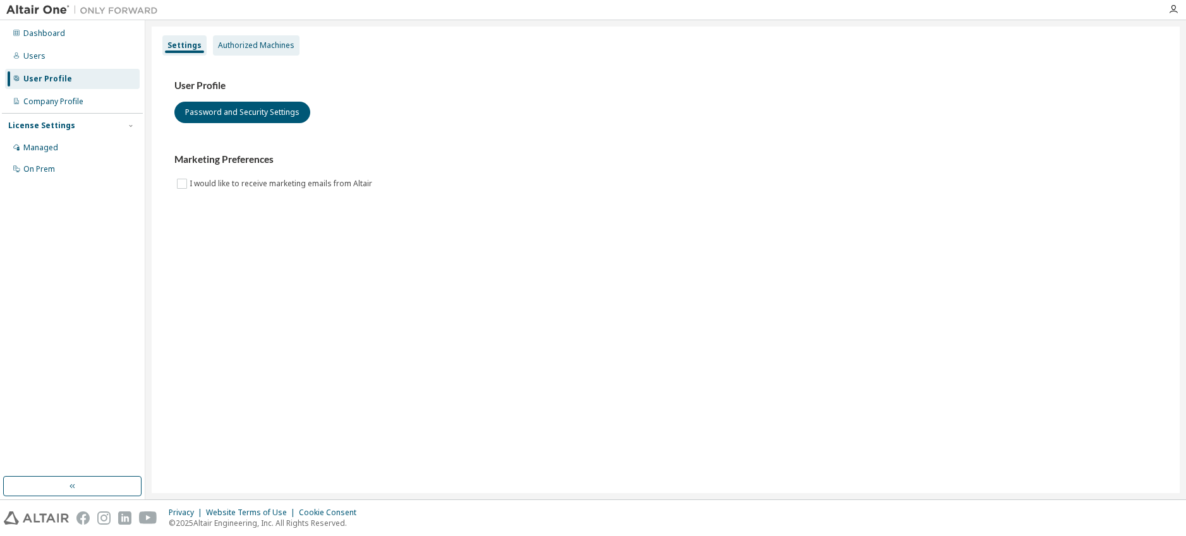
click at [247, 47] on div "Authorized Machines" at bounding box center [256, 45] width 76 height 10
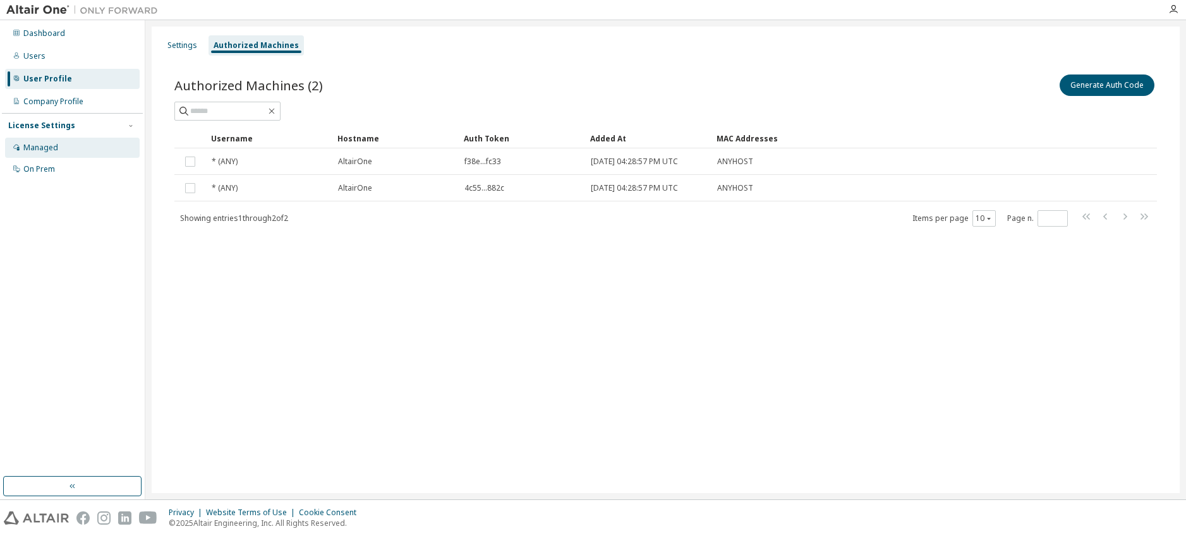
click at [56, 145] on div "Managed" at bounding box center [40, 148] width 35 height 10
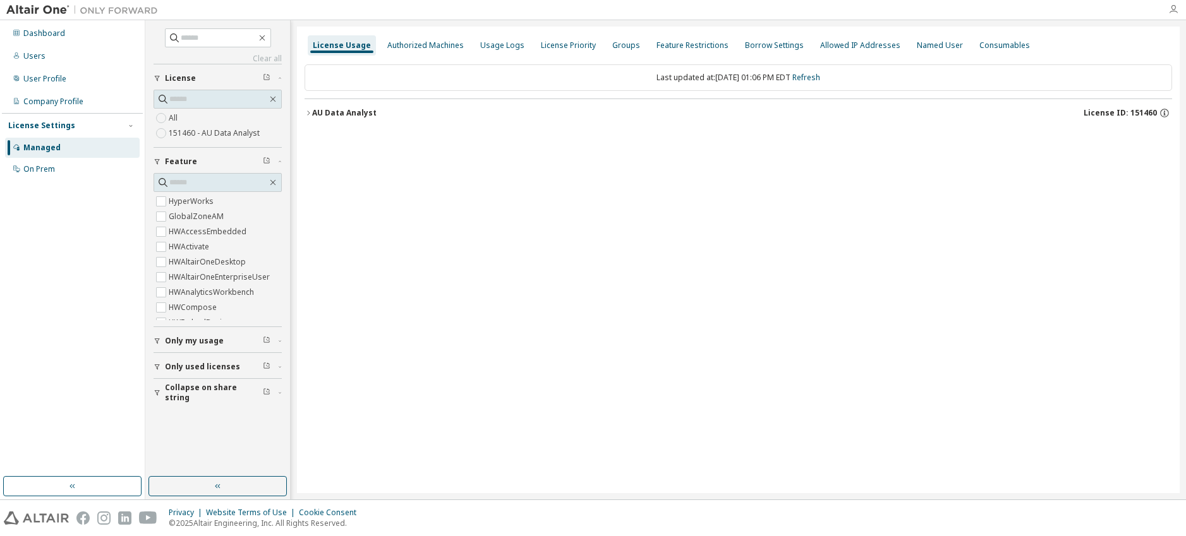
click at [1168, 8] on icon "button" at bounding box center [1173, 9] width 10 height 10
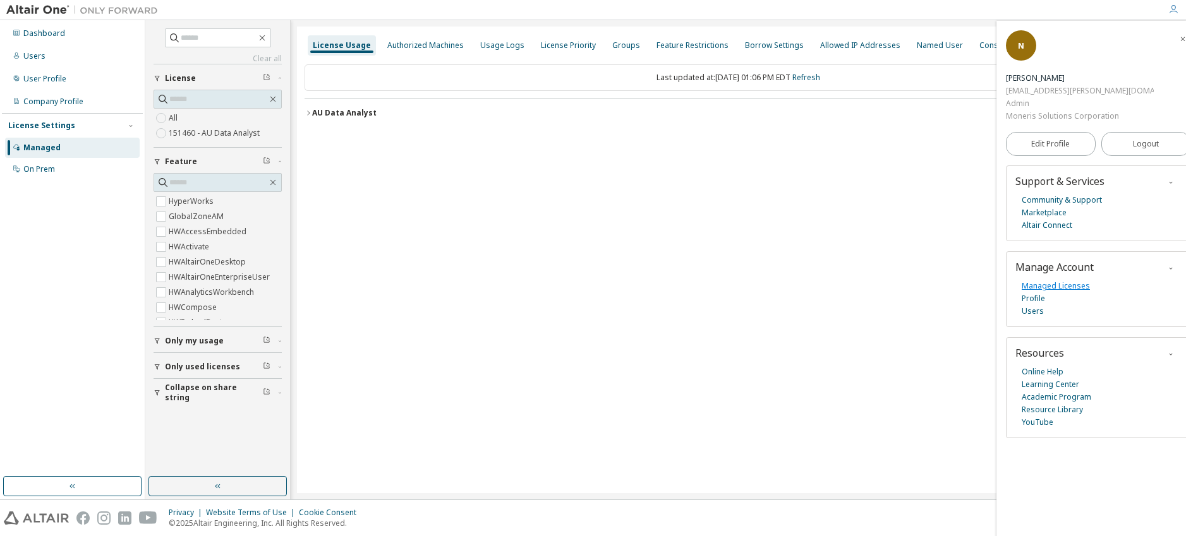
click at [1078, 280] on link "Managed Licenses" at bounding box center [1055, 286] width 68 height 13
click at [71, 78] on div "User Profile" at bounding box center [72, 79] width 135 height 20
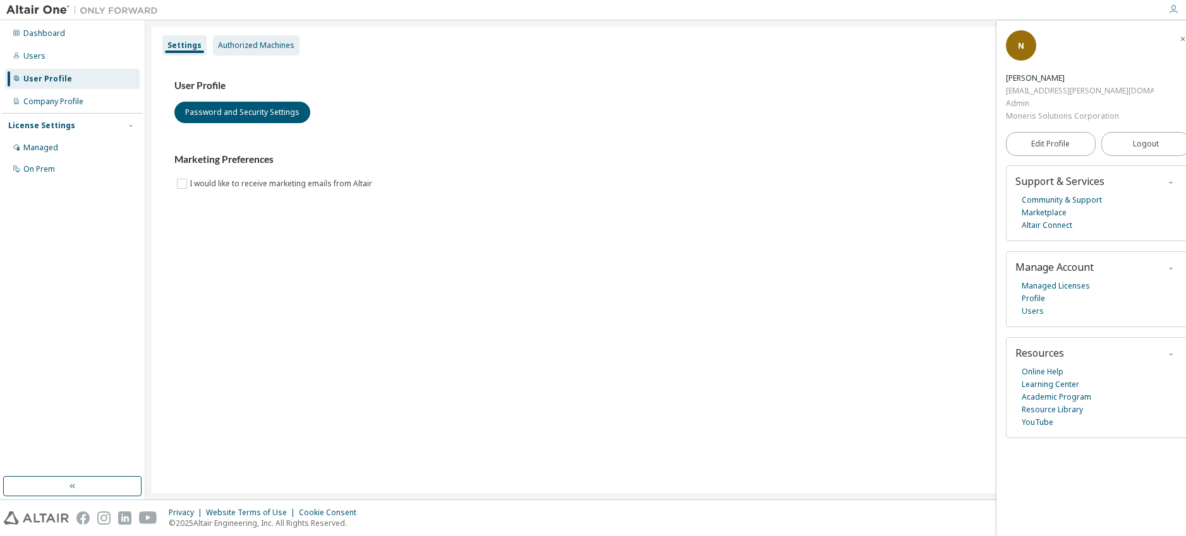
click at [253, 39] on div "Authorized Machines" at bounding box center [256, 45] width 87 height 20
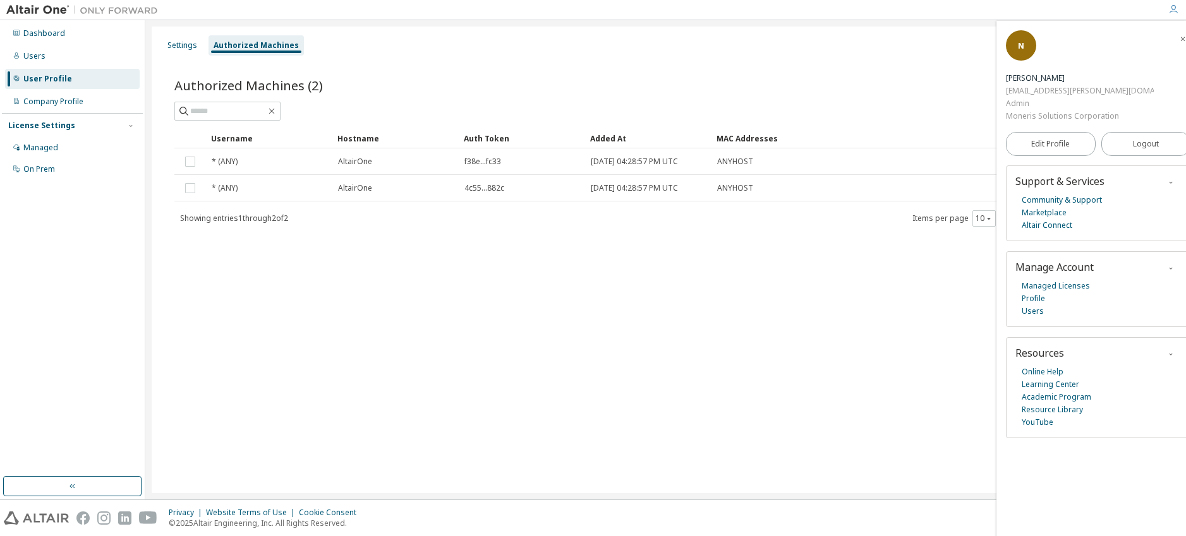
click at [1176, 39] on span "button" at bounding box center [1182, 38] width 13 height 20
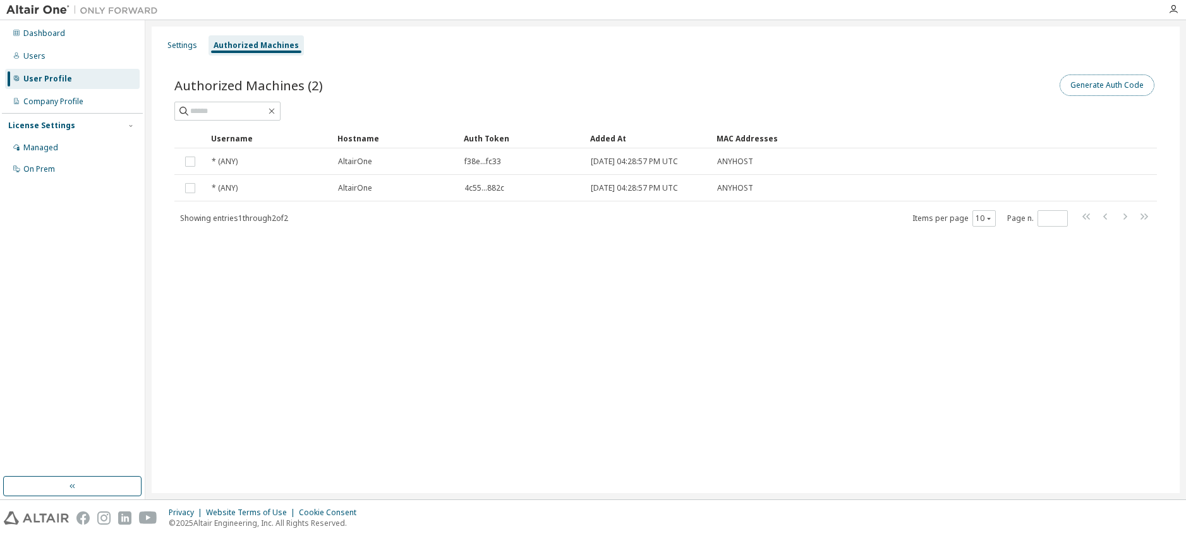
click at [1086, 81] on button "Generate Auth Code" at bounding box center [1106, 85] width 95 height 21
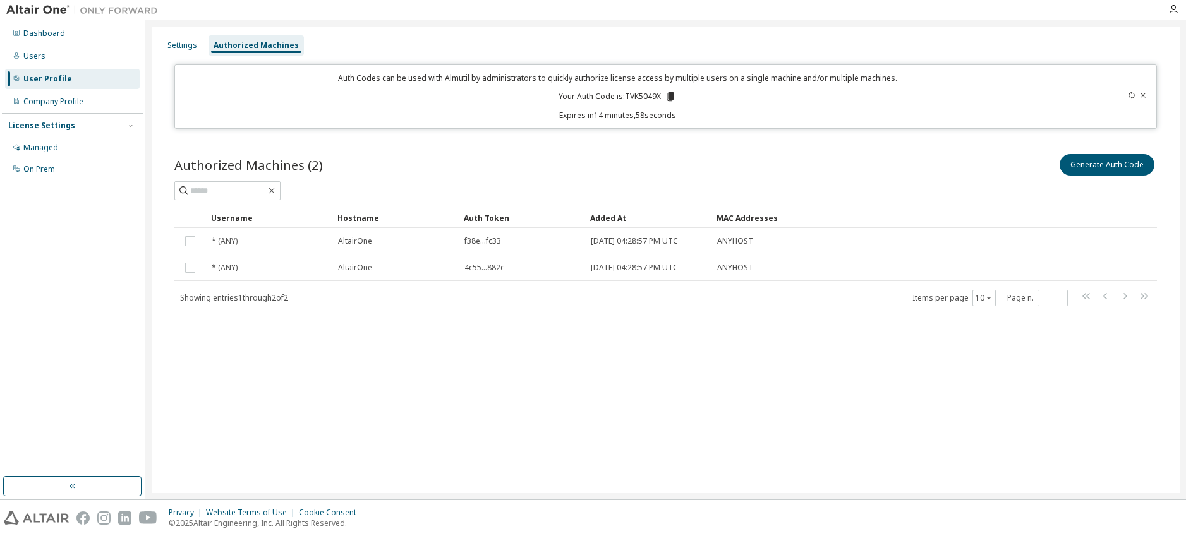
click at [671, 97] on icon at bounding box center [670, 96] width 7 height 9
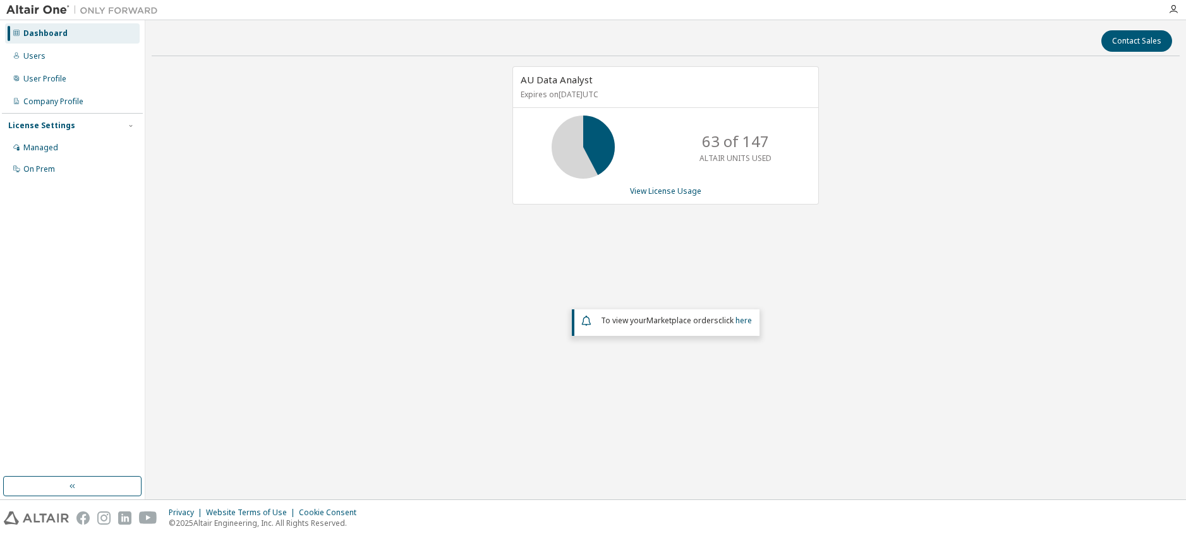
click at [956, 320] on div "AU Data Analyst Expires on August 30, 2026 UTC 63 of 147 ALTAIR UNITS USED View…" at bounding box center [666, 240] width 1028 height 349
click at [679, 191] on link "View License Usage" at bounding box center [665, 191] width 71 height 11
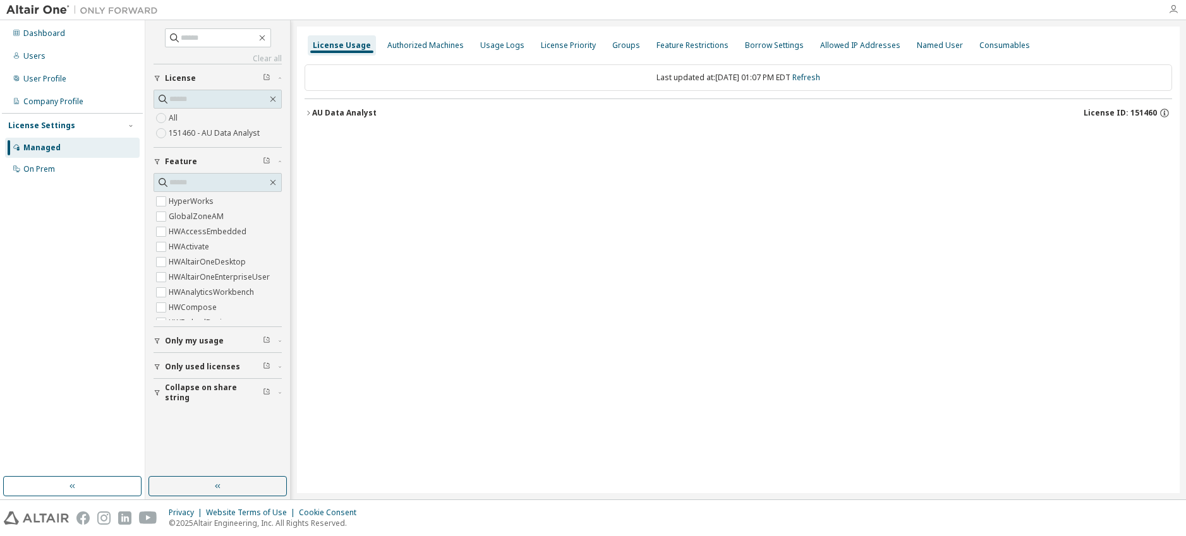
click at [1169, 8] on icon "button" at bounding box center [1173, 9] width 10 height 10
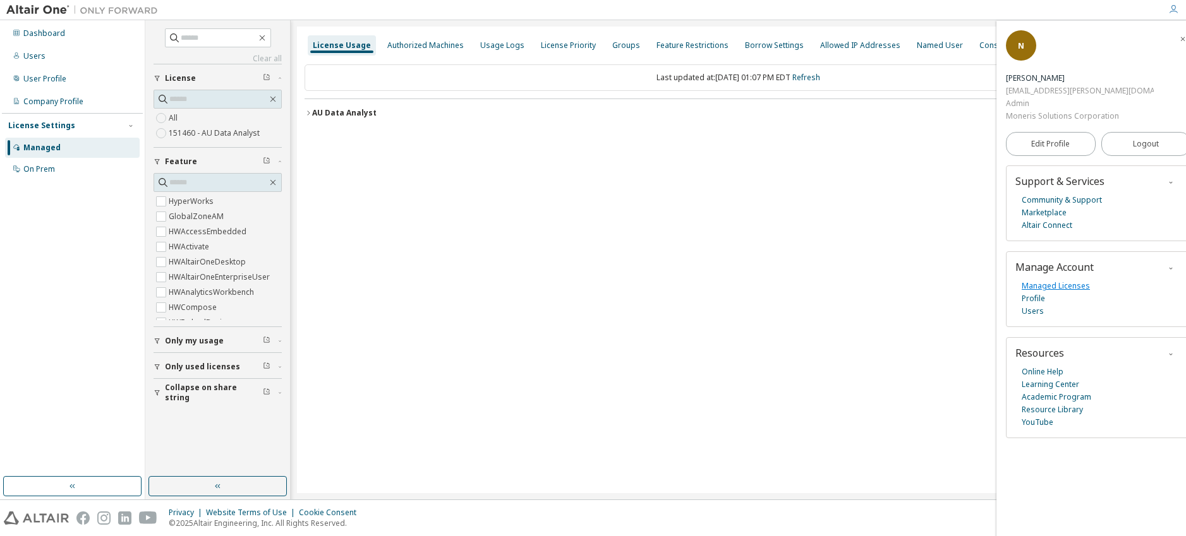
click at [1079, 280] on link "Managed Licenses" at bounding box center [1055, 286] width 68 height 13
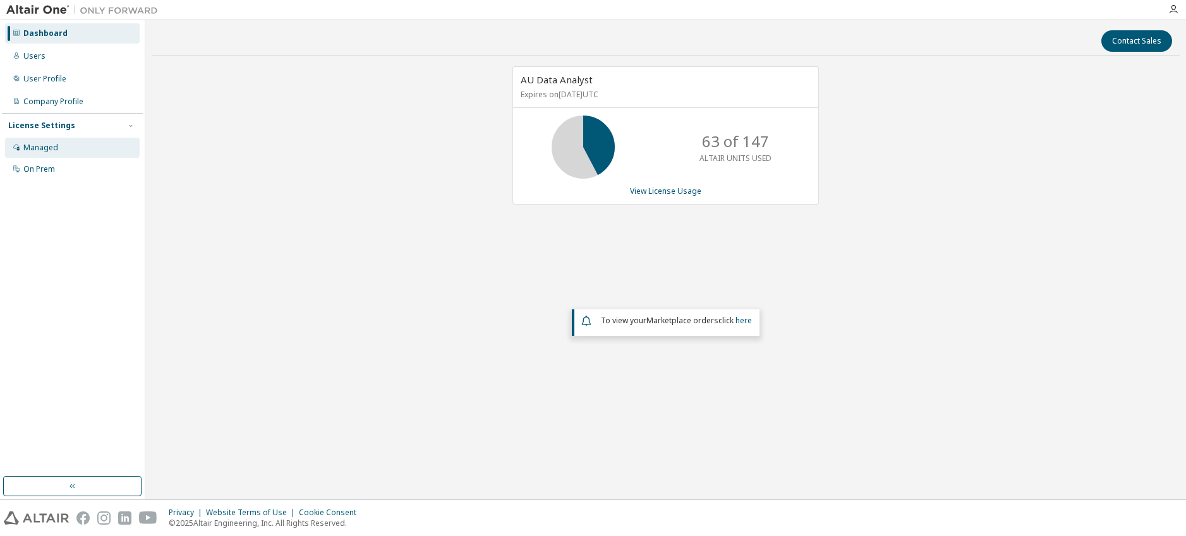
click at [61, 151] on div "Managed" at bounding box center [72, 148] width 135 height 20
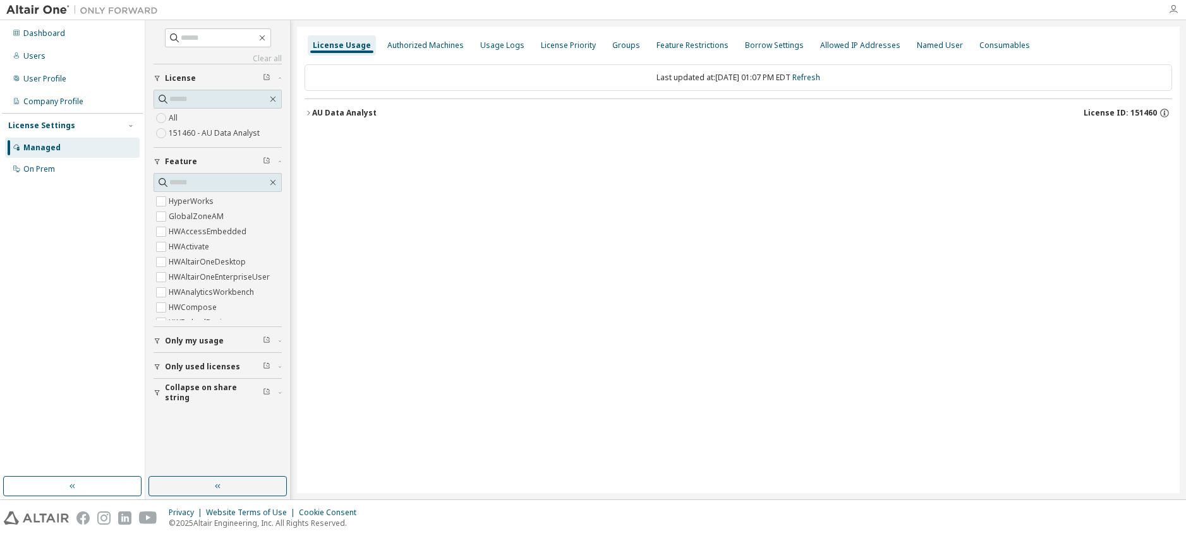
click at [1171, 12] on icon "button" at bounding box center [1173, 9] width 10 height 10
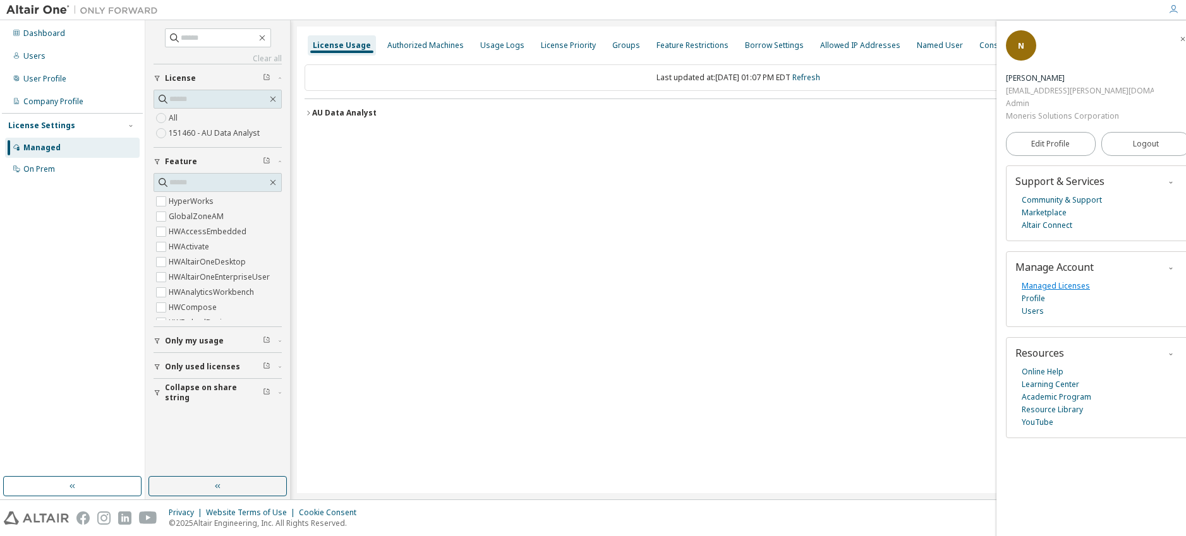
click at [1081, 280] on link "Managed Licenses" at bounding box center [1055, 286] width 68 height 13
click at [1076, 280] on link "Managed Licenses" at bounding box center [1055, 286] width 68 height 13
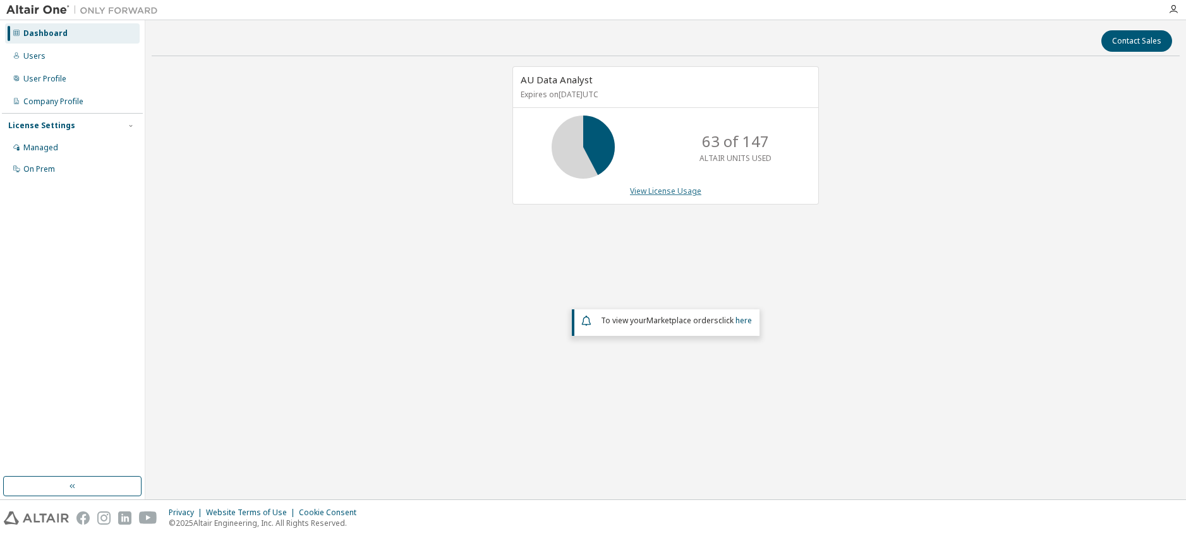
click at [671, 191] on link "View License Usage" at bounding box center [665, 191] width 71 height 11
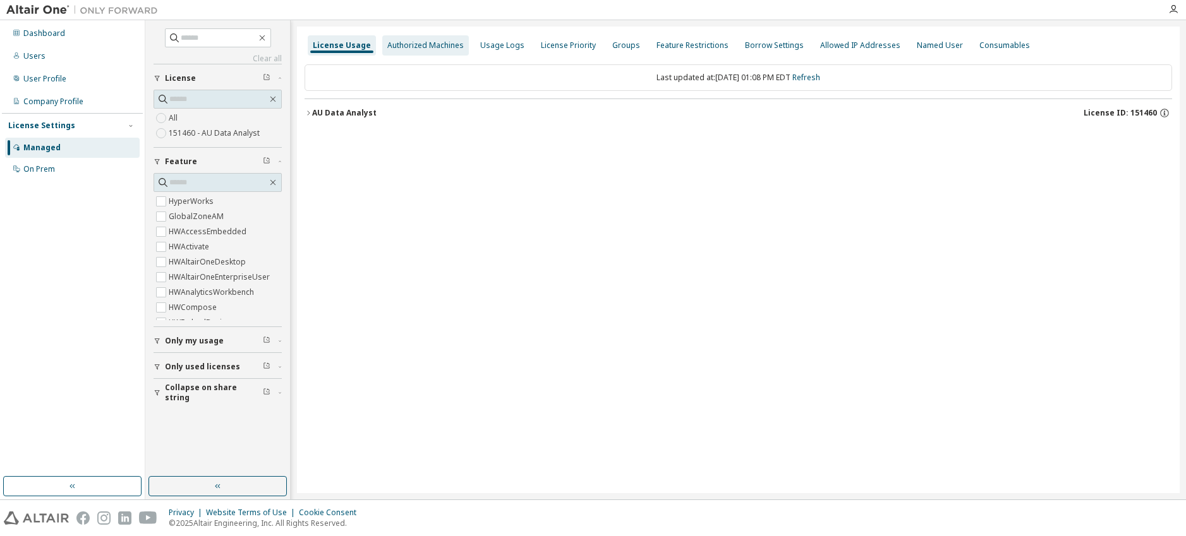
click at [430, 52] on div "Authorized Machines" at bounding box center [425, 45] width 87 height 20
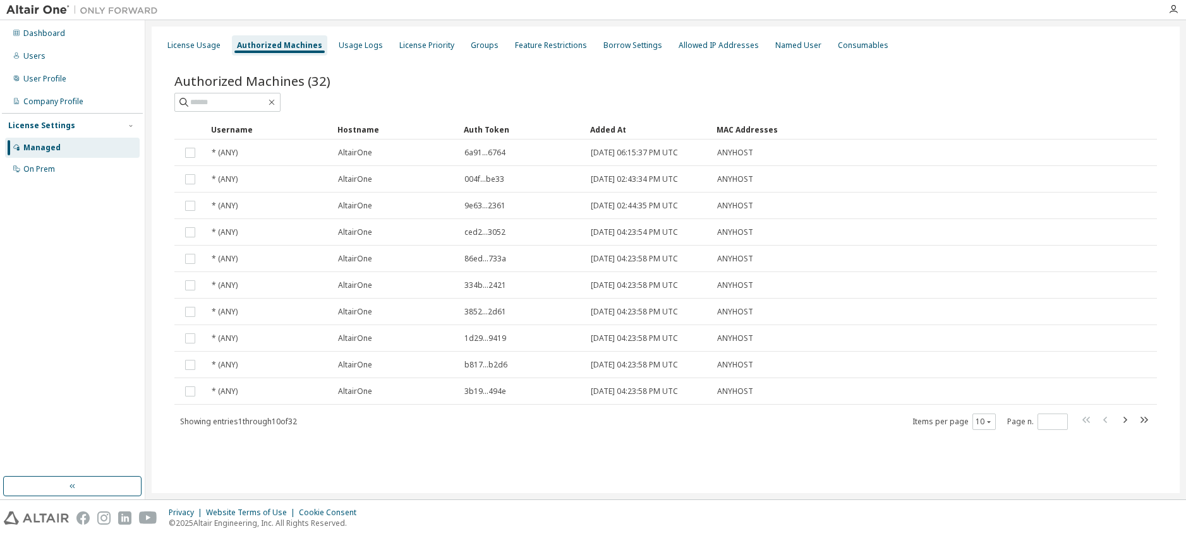
click at [578, 474] on div "License Usage Authorized Machines Usage Logs License Priority Groups Feature Re…" at bounding box center [666, 260] width 1028 height 467
click at [471, 47] on div "Groups" at bounding box center [485, 45] width 28 height 10
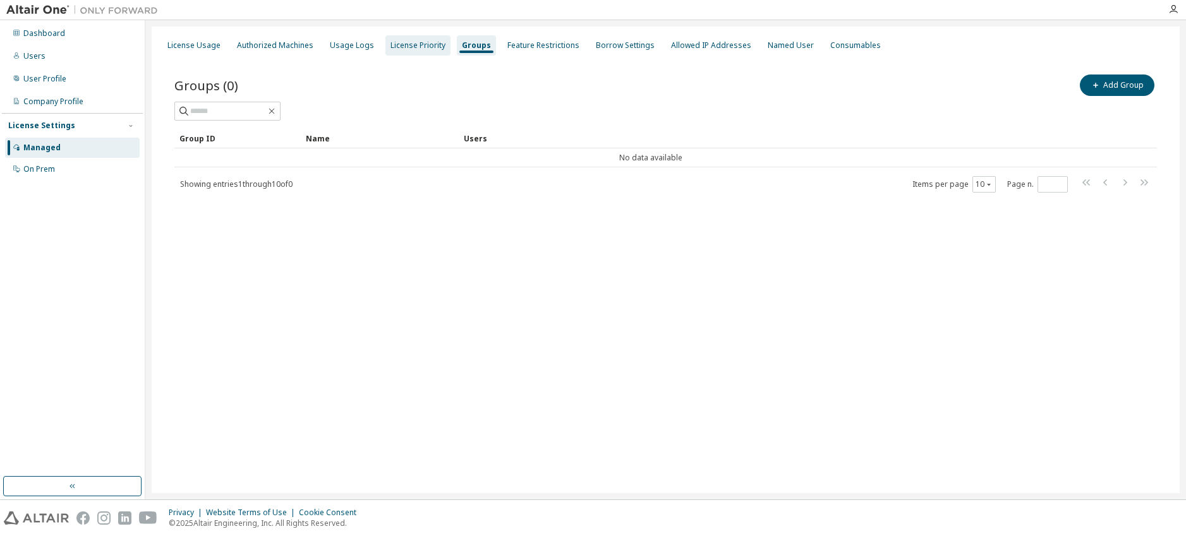
click at [412, 45] on div "License Priority" at bounding box center [417, 45] width 55 height 10
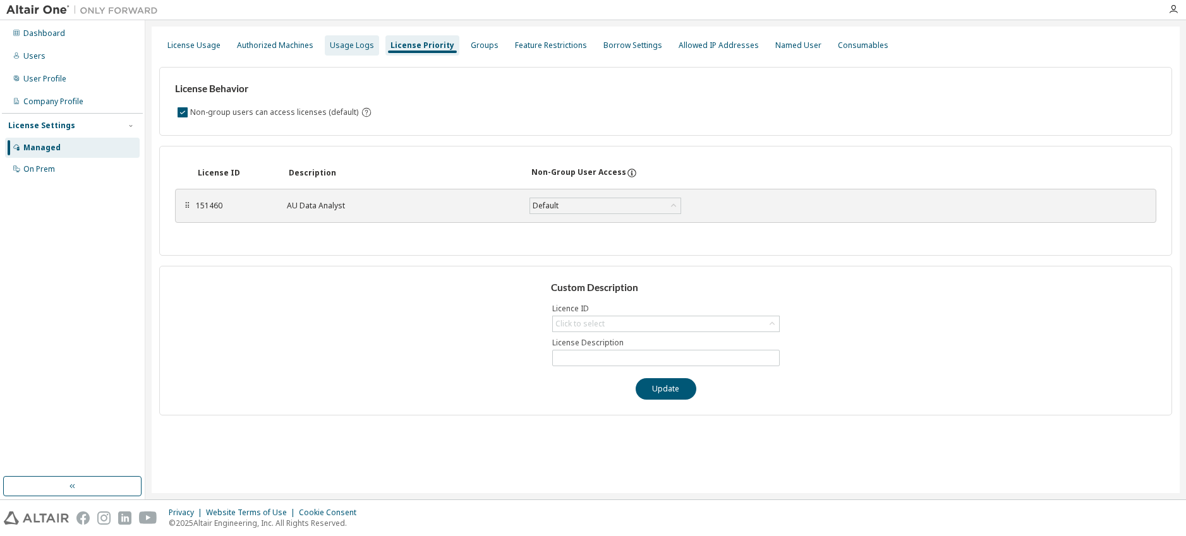
click at [356, 43] on div "Usage Logs" at bounding box center [352, 45] width 44 height 10
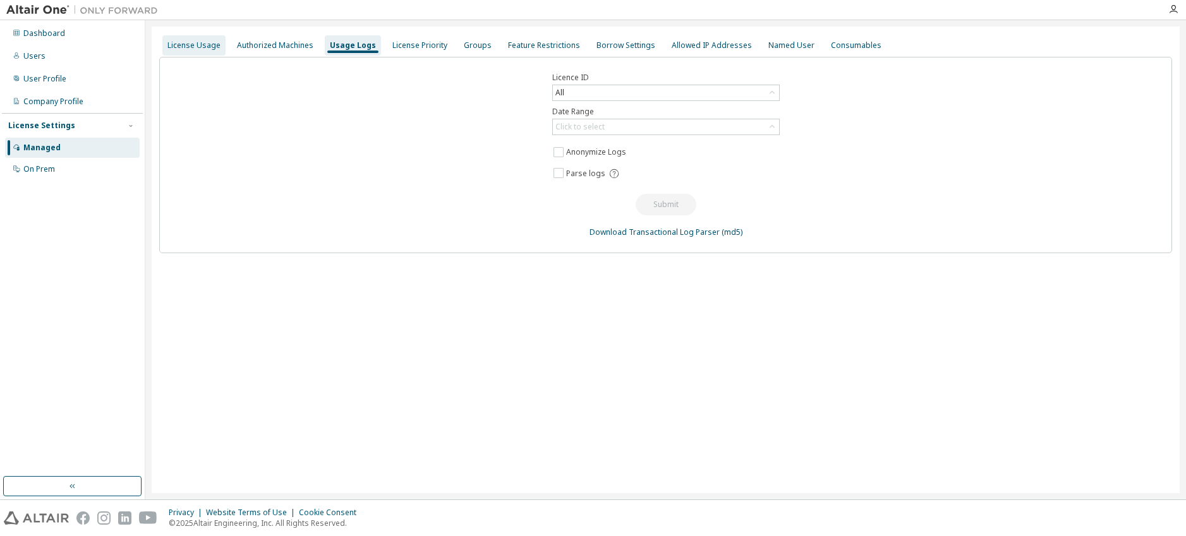
click at [192, 39] on div "License Usage" at bounding box center [193, 45] width 63 height 20
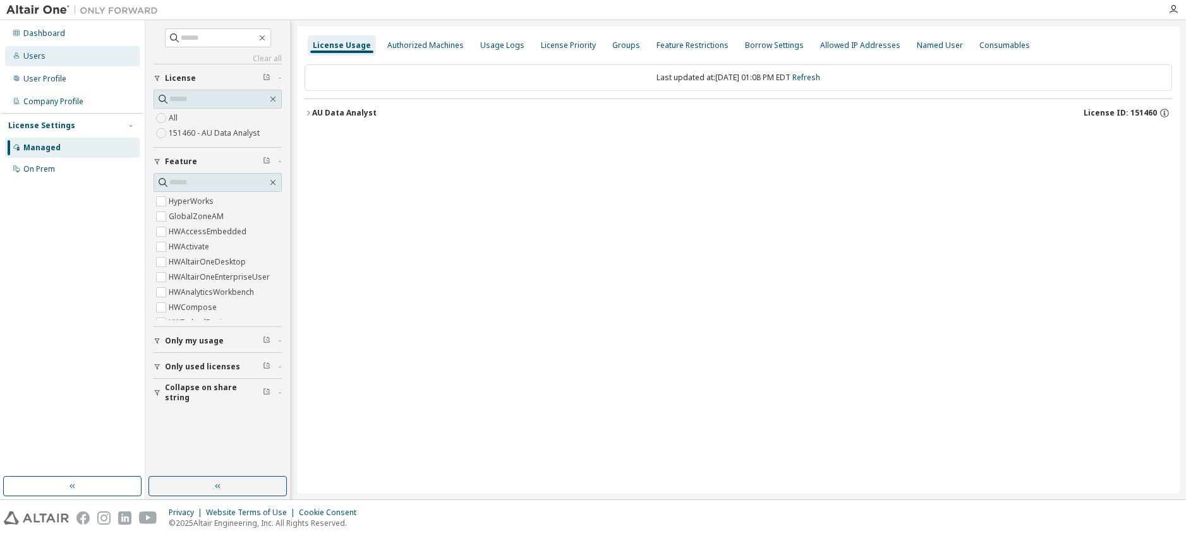
click at [30, 54] on div "Users" at bounding box center [34, 56] width 22 height 10
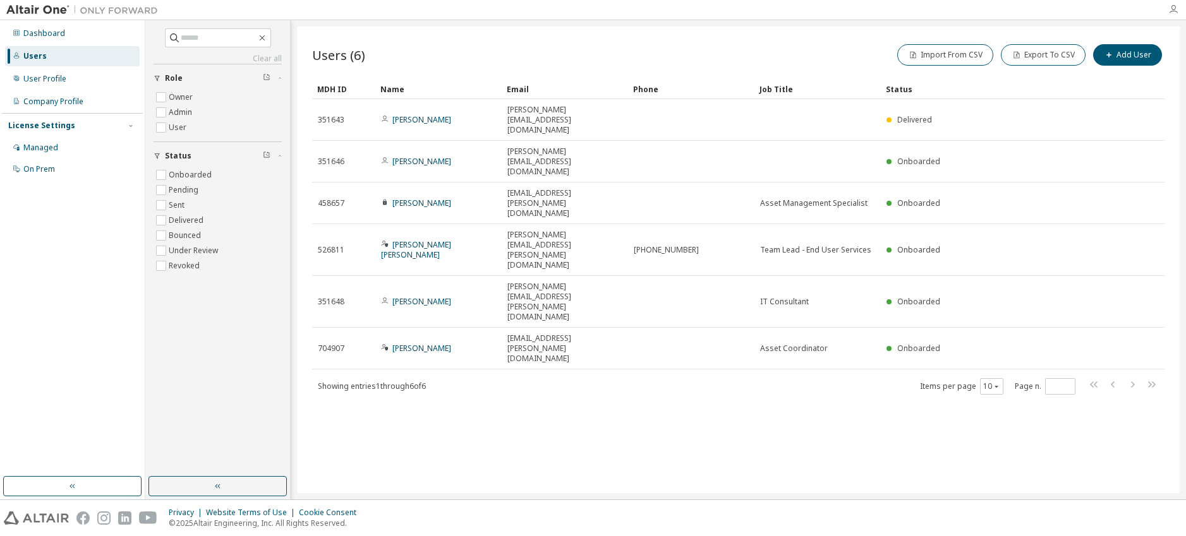
click at [1173, 9] on icon "button" at bounding box center [1173, 9] width 10 height 10
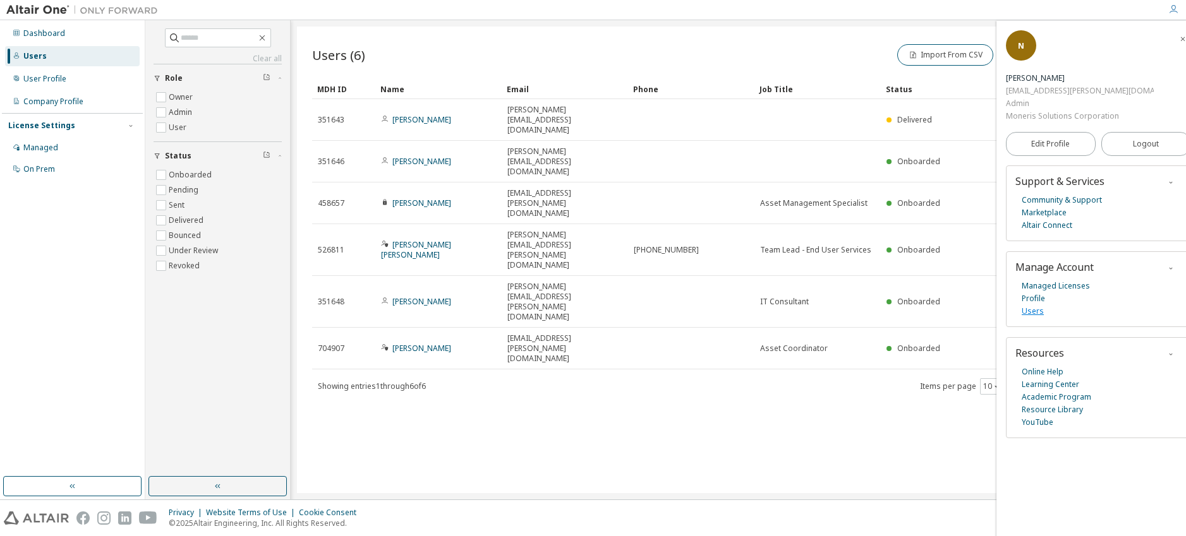
click at [1038, 305] on link "Users" at bounding box center [1032, 311] width 22 height 13
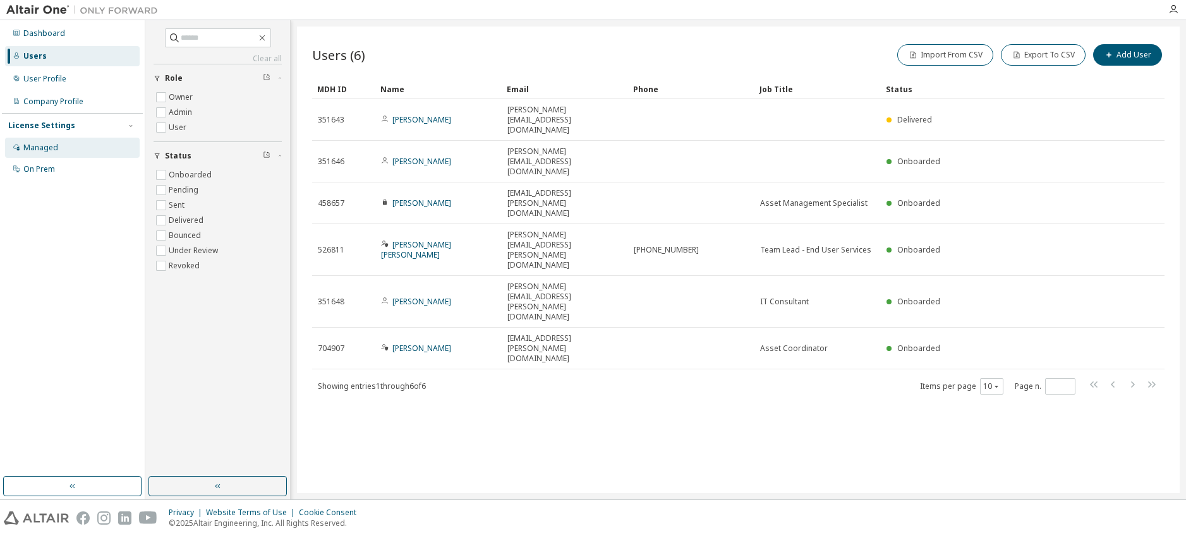
click at [64, 150] on div "Managed" at bounding box center [72, 148] width 135 height 20
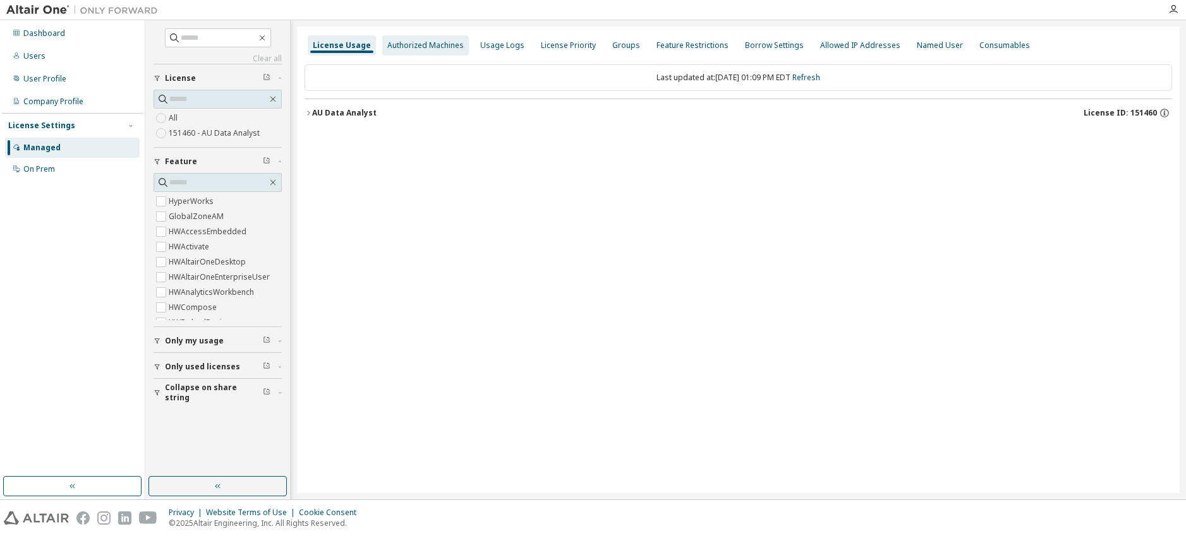
click at [399, 42] on div "Authorized Machines" at bounding box center [425, 45] width 76 height 10
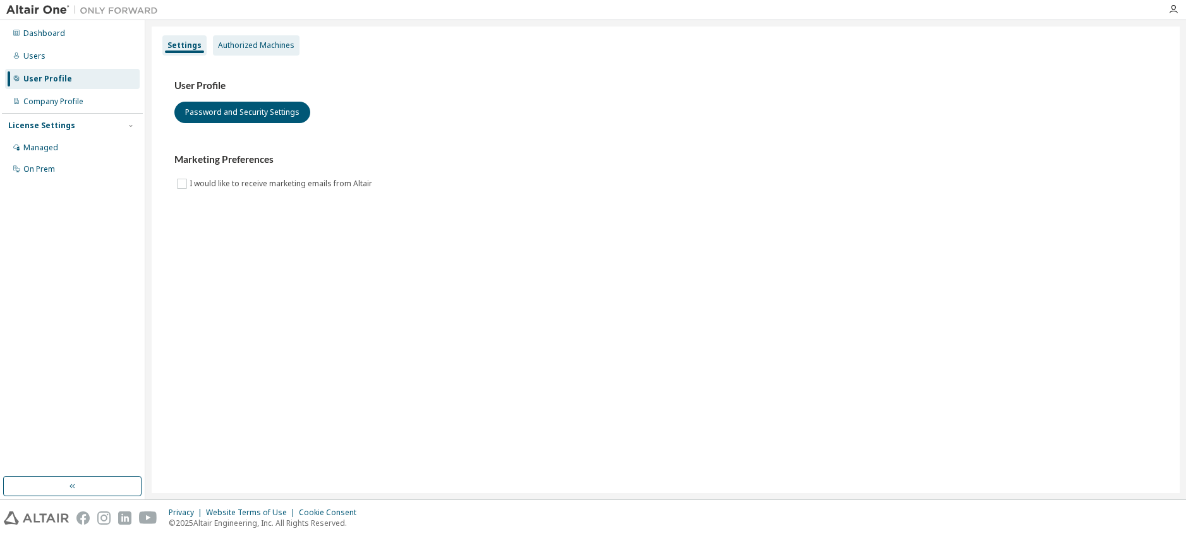
click at [251, 42] on div "Authorized Machines" at bounding box center [256, 45] width 76 height 10
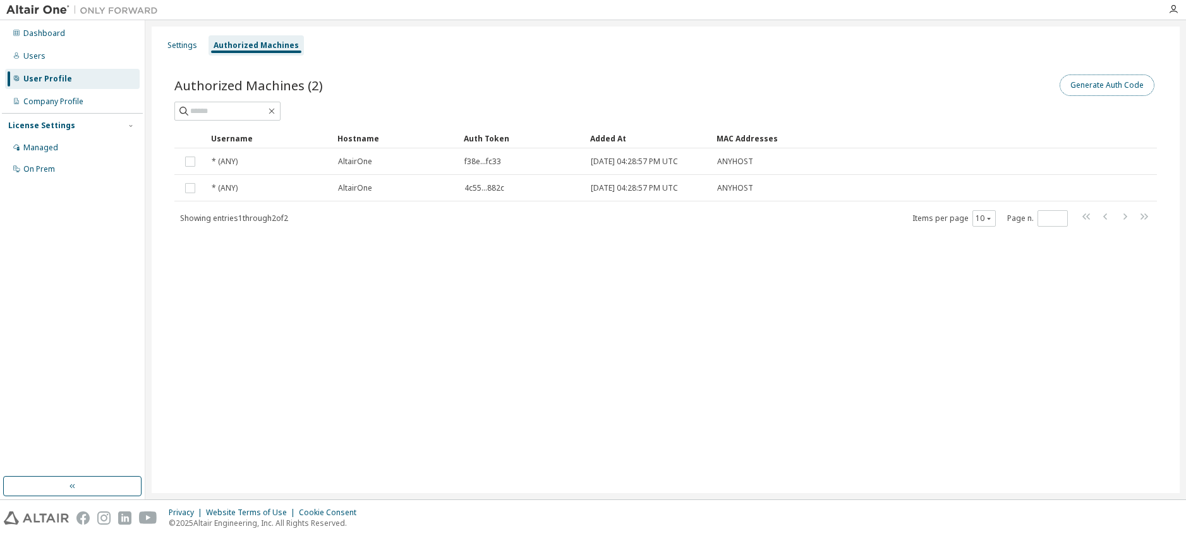
click at [1119, 88] on button "Generate Auth Code" at bounding box center [1106, 85] width 95 height 21
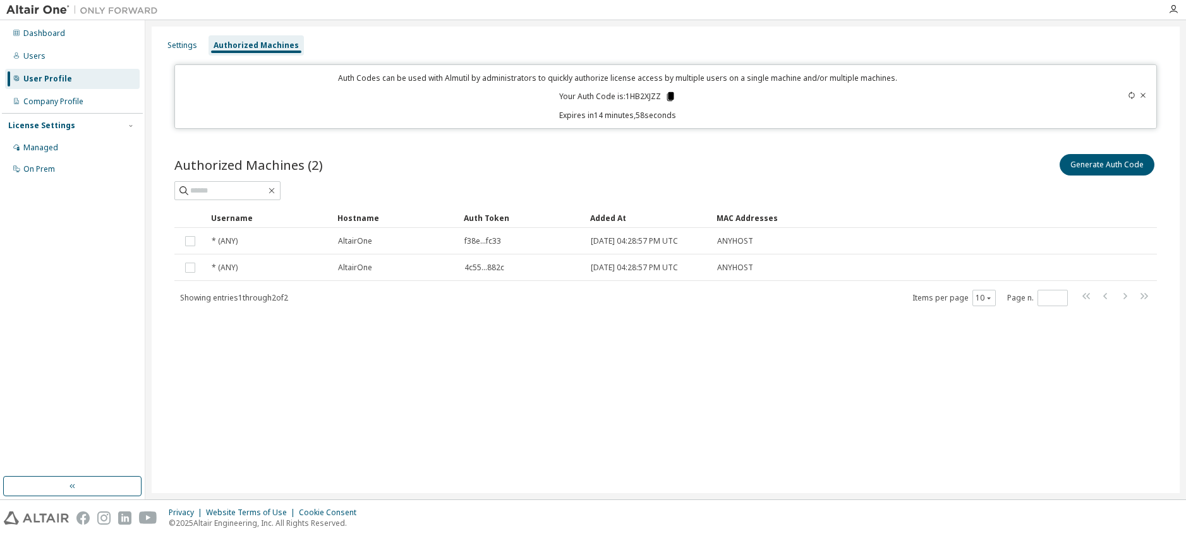
click at [669, 99] on icon at bounding box center [669, 96] width 7 height 9
